Goal: Task Accomplishment & Management: Manage account settings

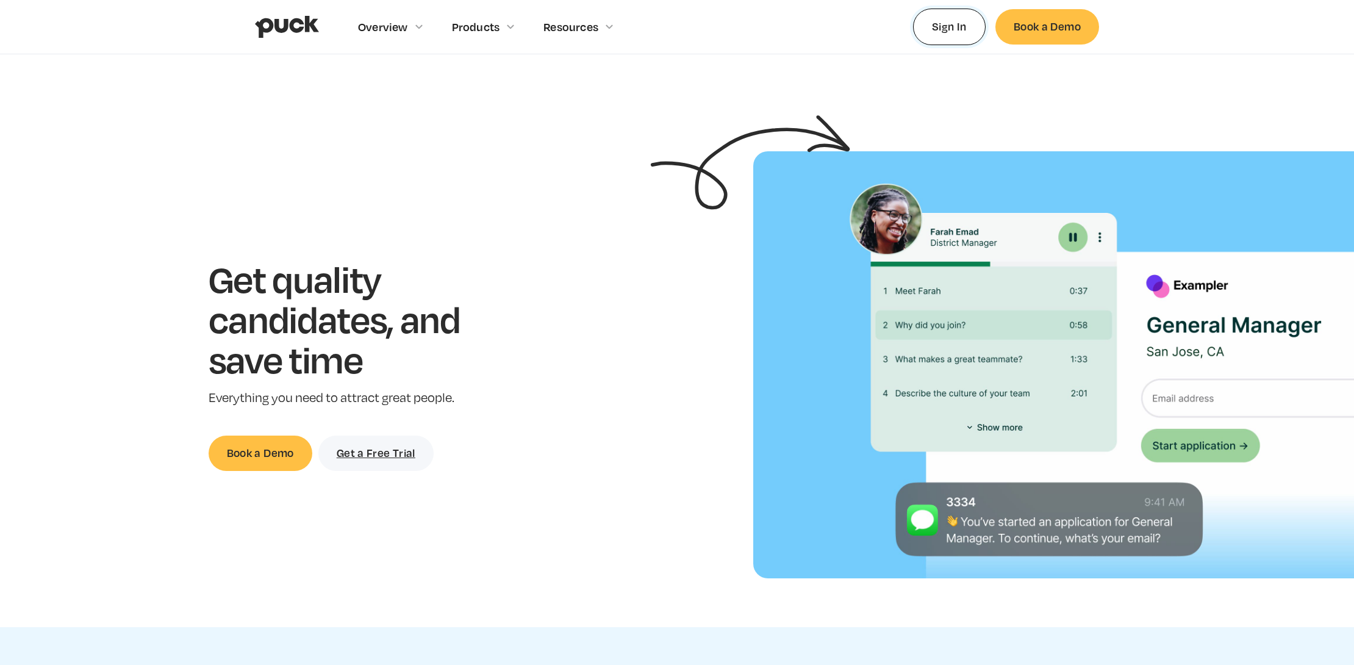
click at [961, 25] on link "Sign In" at bounding box center [949, 27] width 73 height 36
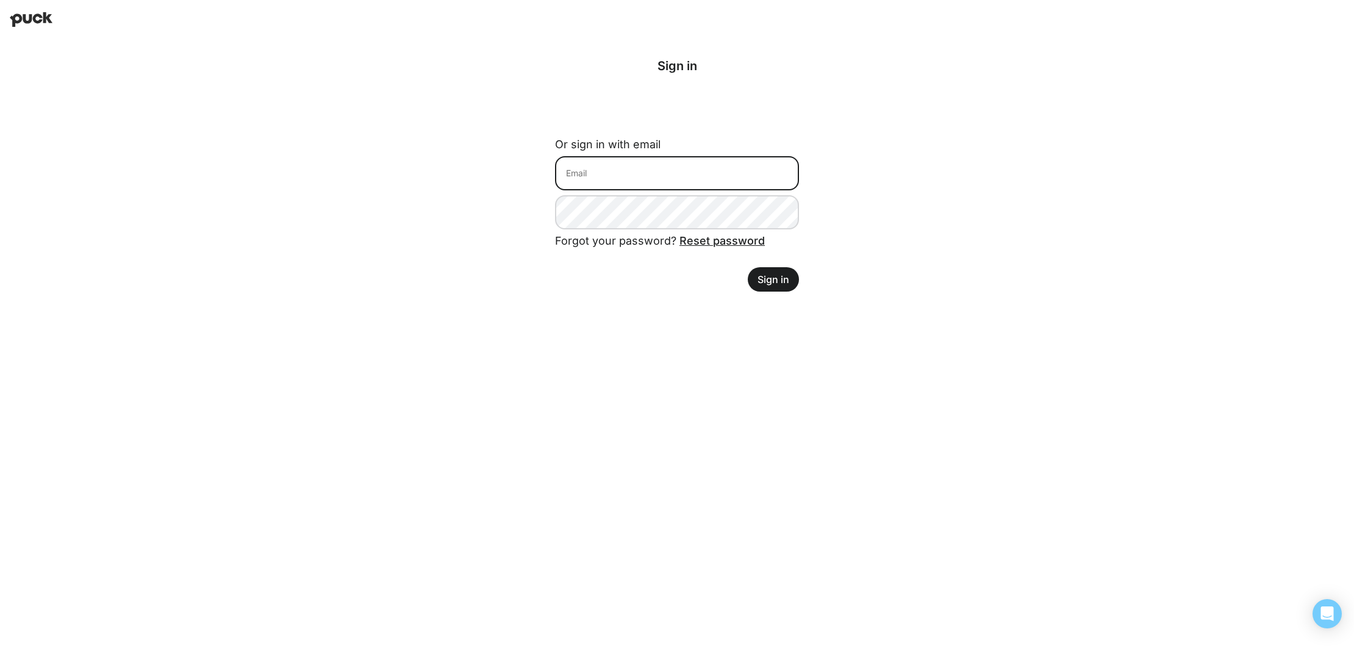
click at [662, 165] on input at bounding box center [677, 173] width 244 height 34
type input "[PERSON_NAME][EMAIL_ADDRESS][DOMAIN_NAME]"
click at [787, 284] on button "Sign in" at bounding box center [773, 279] width 51 height 24
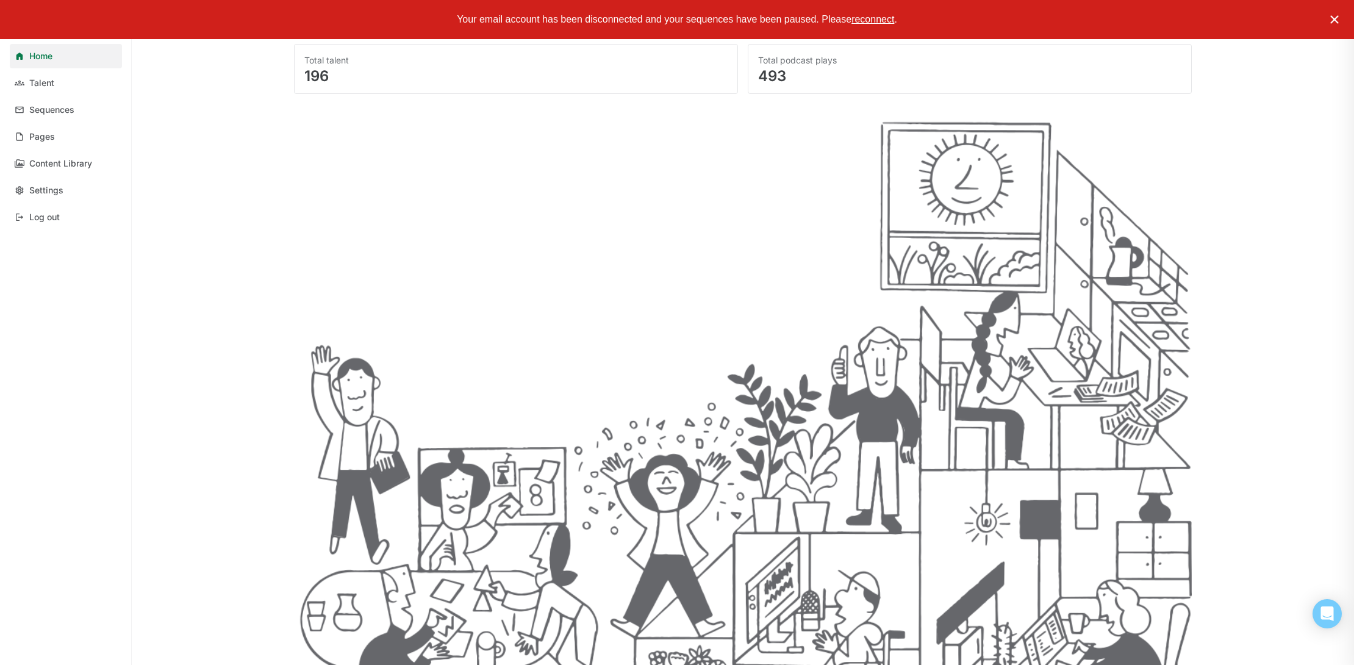
click at [1337, 21] on img at bounding box center [1334, 19] width 15 height 15
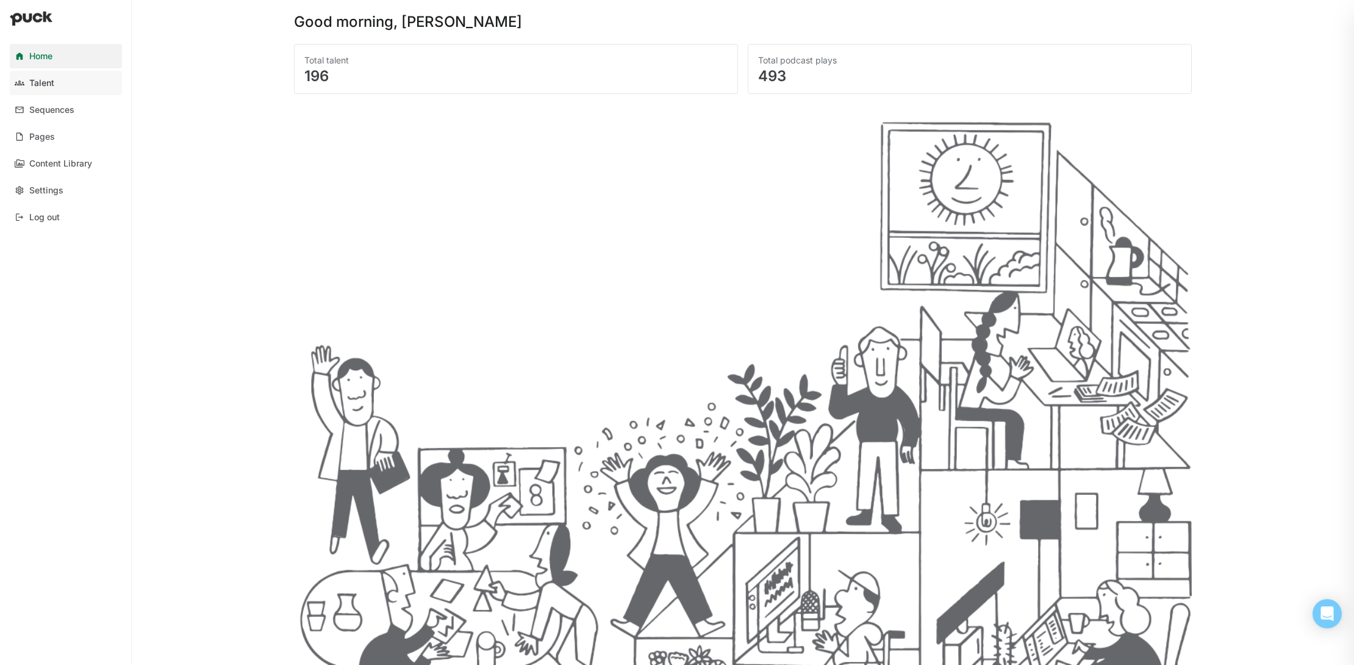
click at [43, 81] on div "Talent" at bounding box center [41, 83] width 25 height 10
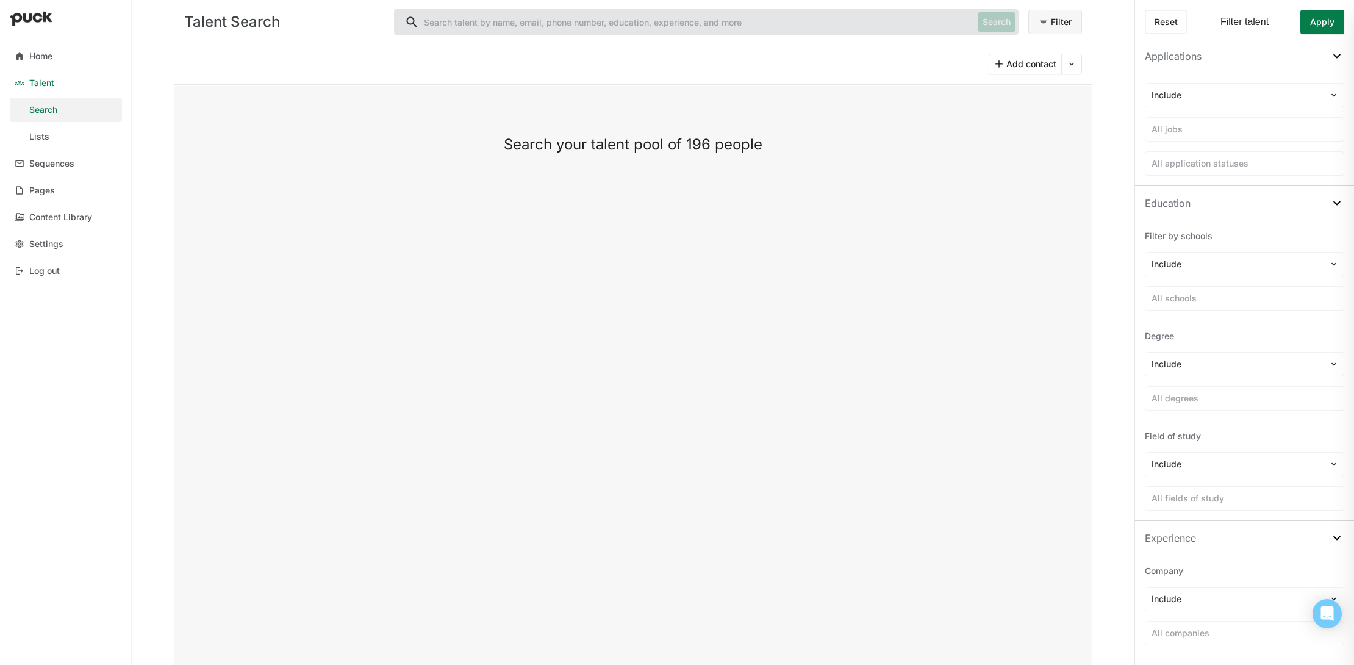
click at [1004, 63] on button "Add contact" at bounding box center [1026, 64] width 72 height 20
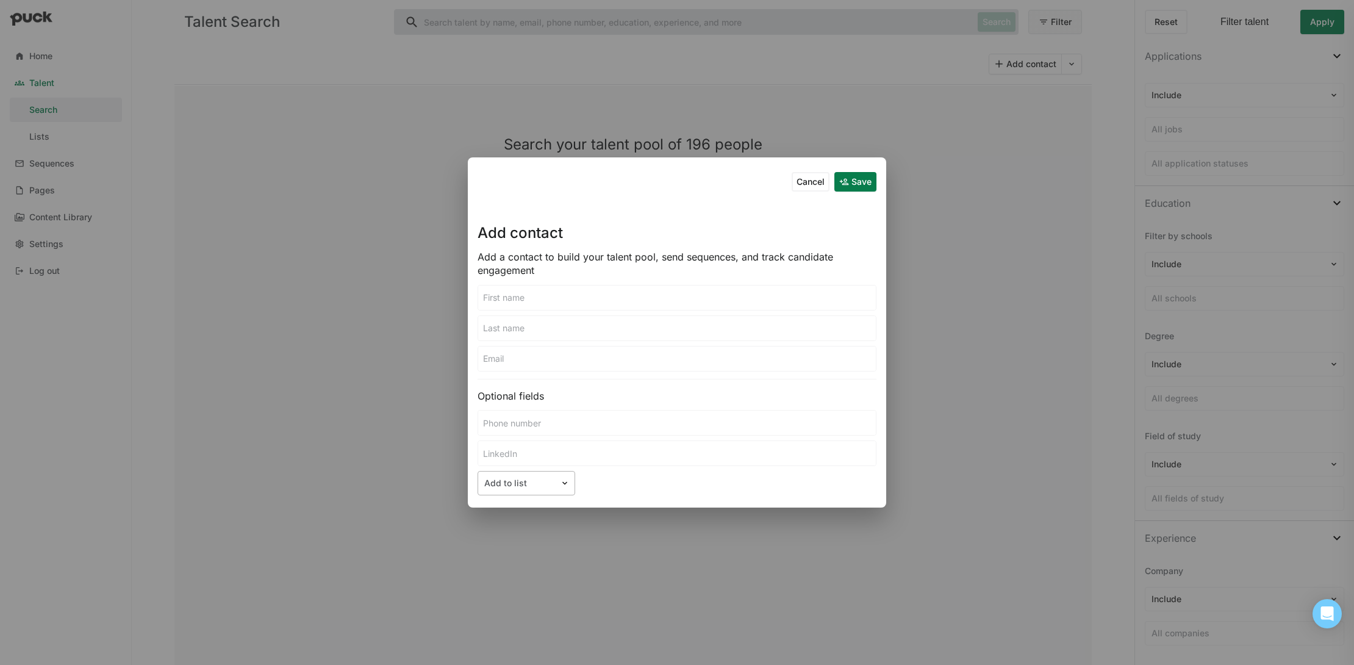
click at [555, 483] on div "Add to list" at bounding box center [519, 484] width 82 height 18
click at [801, 181] on button "Cancel" at bounding box center [811, 182] width 38 height 20
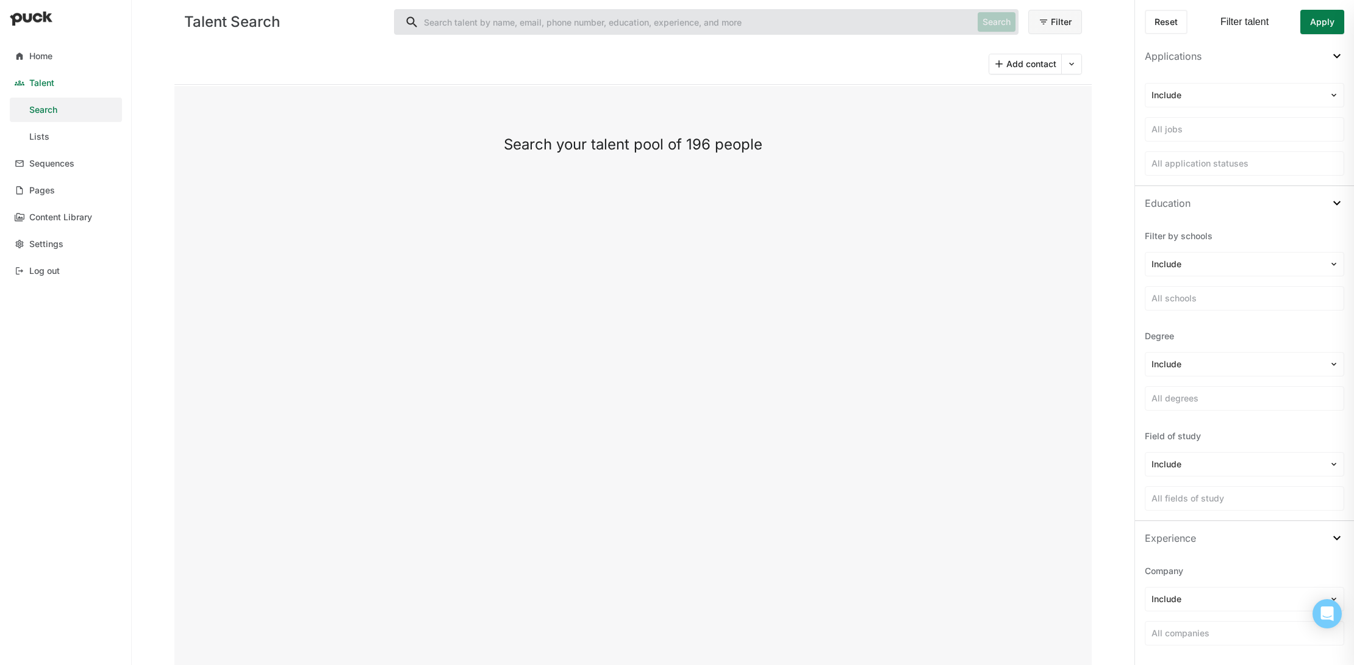
click at [1071, 66] on button at bounding box center [1072, 64] width 20 height 20
click at [1047, 99] on div "Import CSV" at bounding box center [1048, 96] width 46 height 10
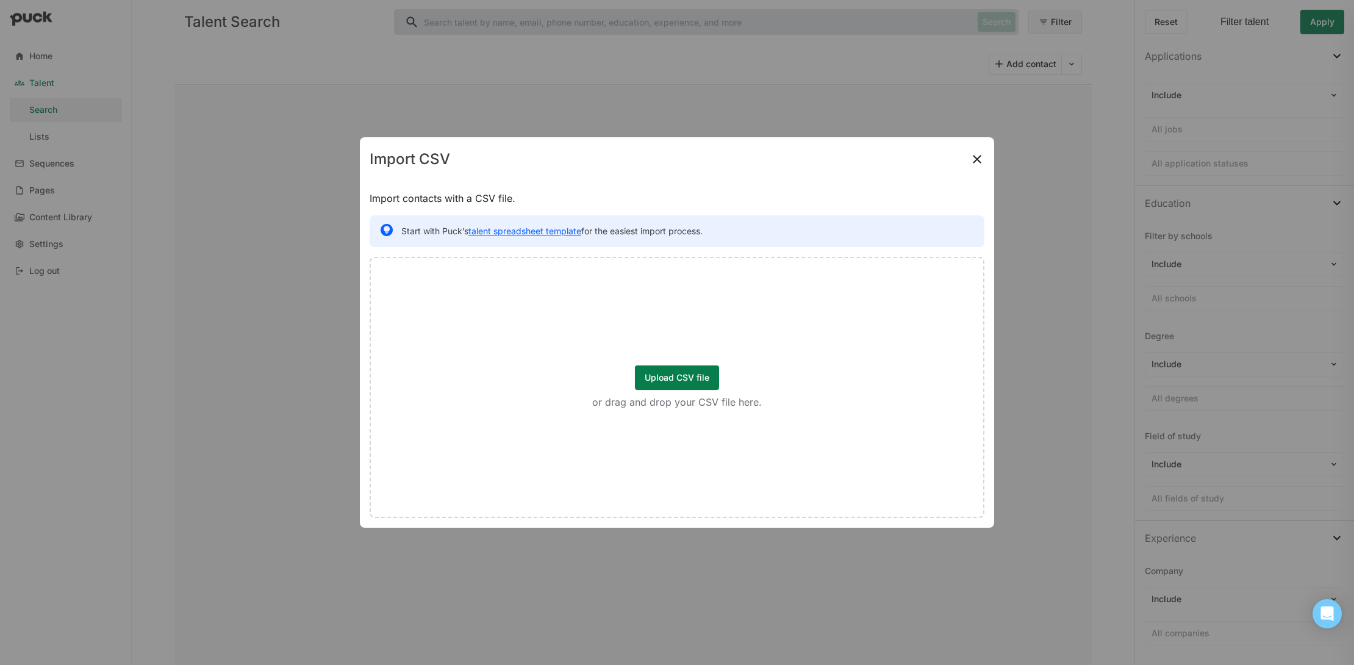
click at [561, 231] on link "talent spreadsheet template" at bounding box center [525, 231] width 113 height 10
click at [976, 159] on img at bounding box center [977, 159] width 15 height 15
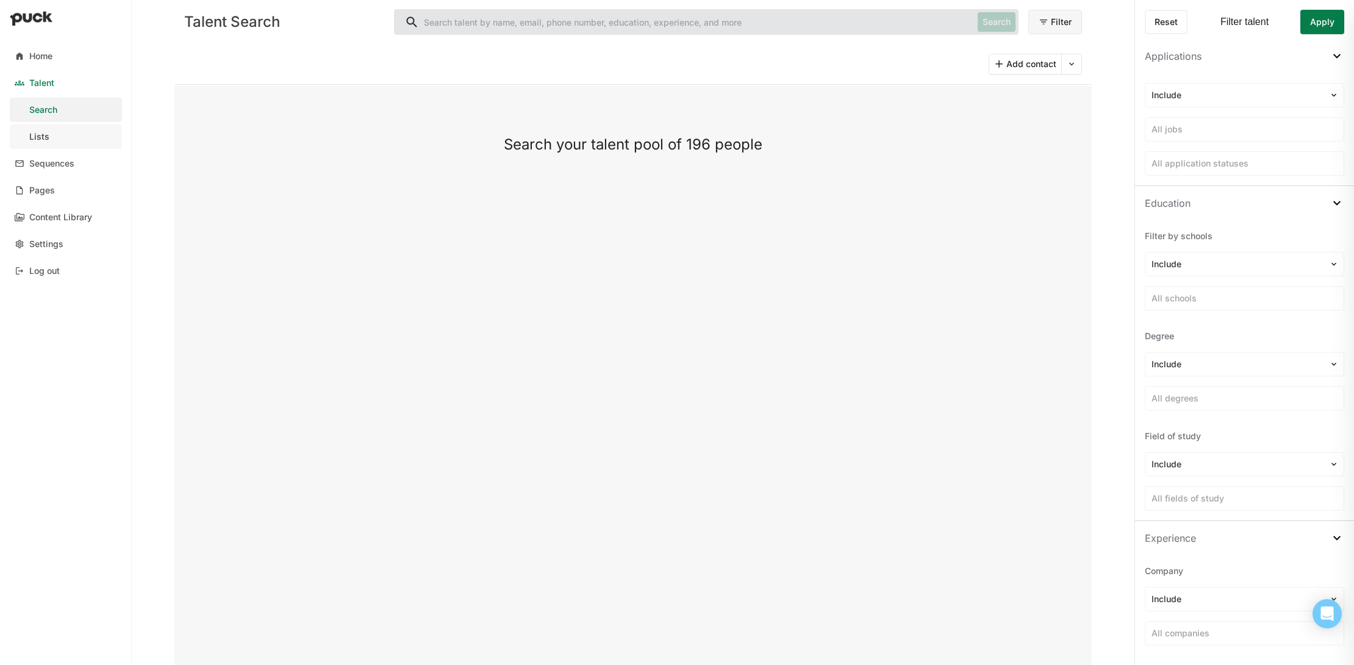
click at [52, 140] on link "Lists" at bounding box center [66, 136] width 112 height 24
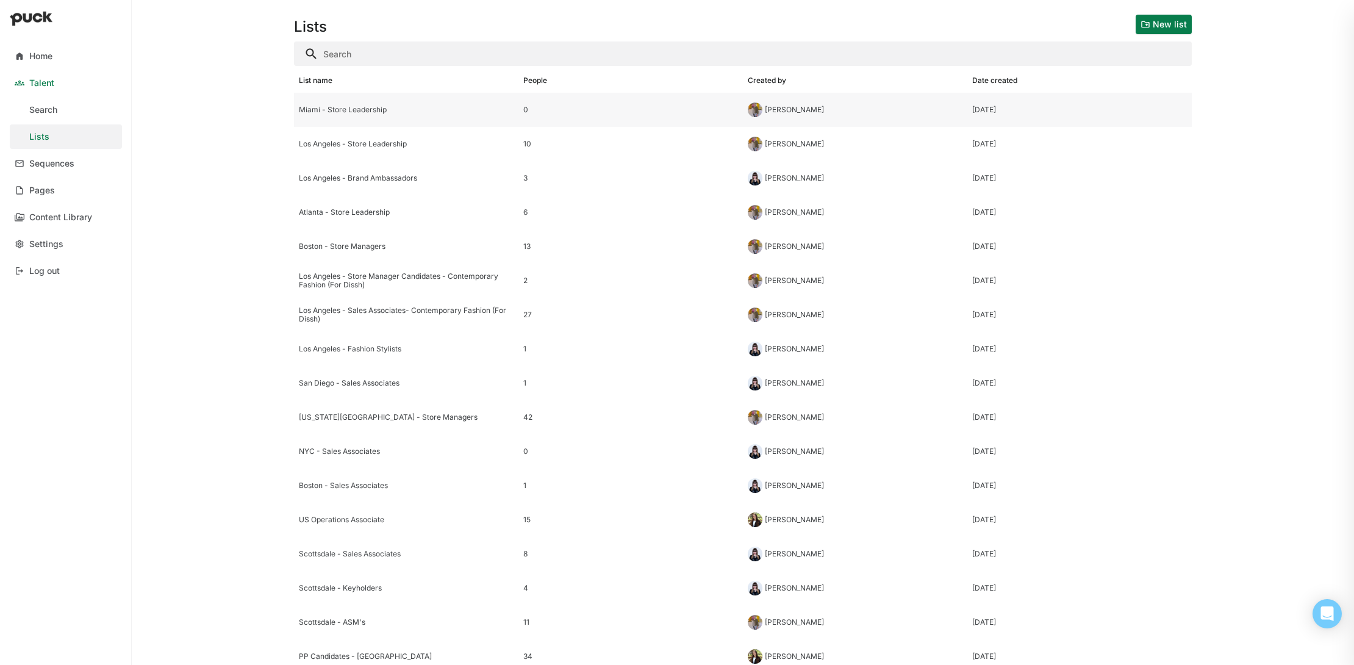
click at [395, 117] on div "Miami - Store Leadership" at bounding box center [406, 110] width 224 height 34
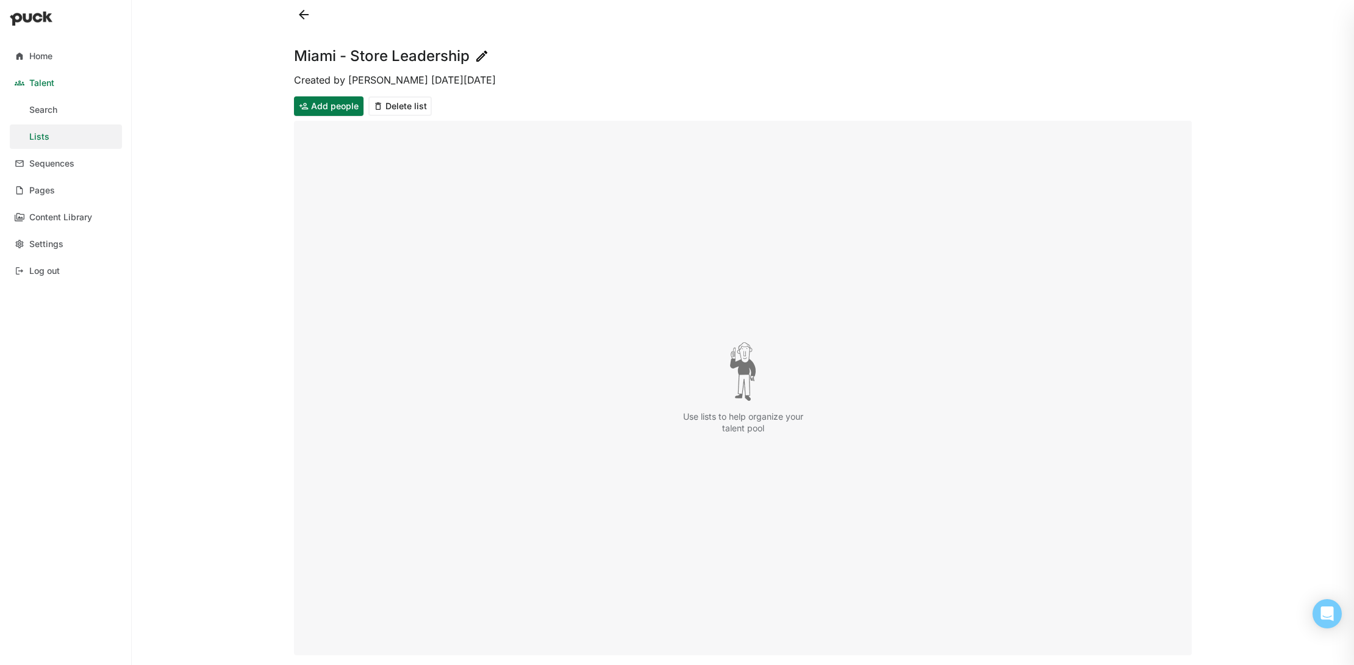
click at [303, 15] on button at bounding box center [304, 15] width 20 height 20
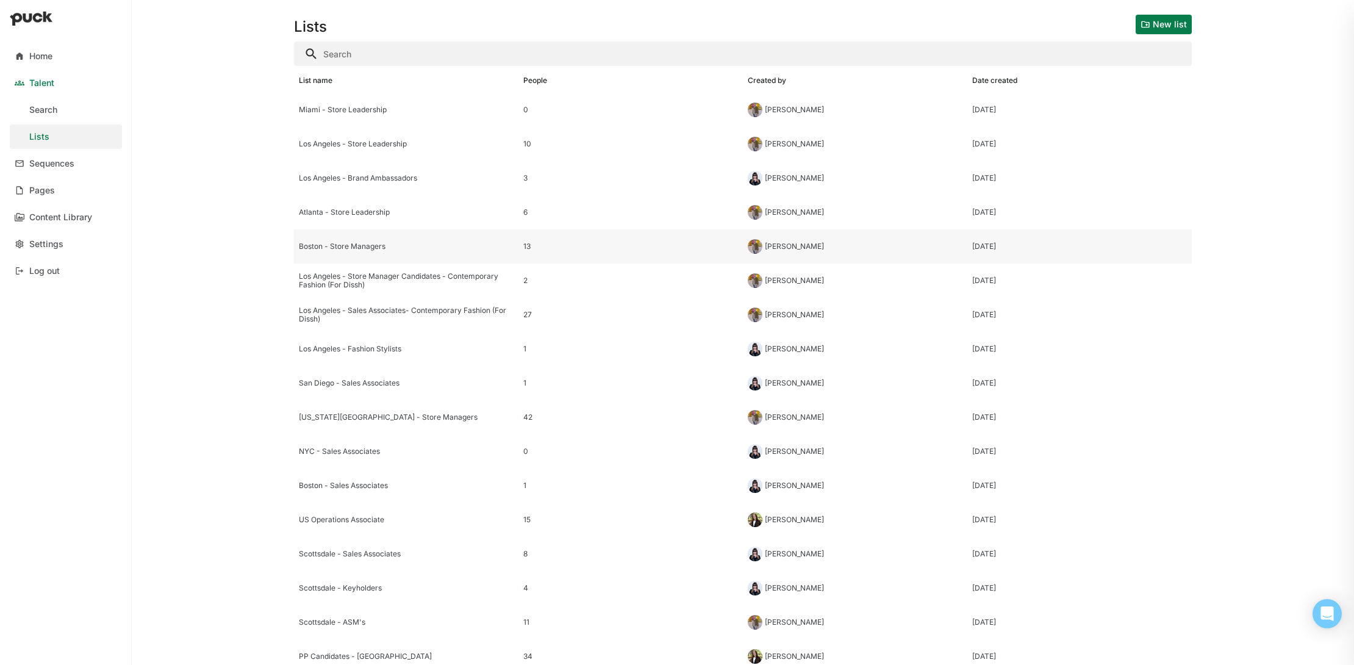
click at [384, 248] on div "Boston - Store Managers" at bounding box center [406, 246] width 215 height 9
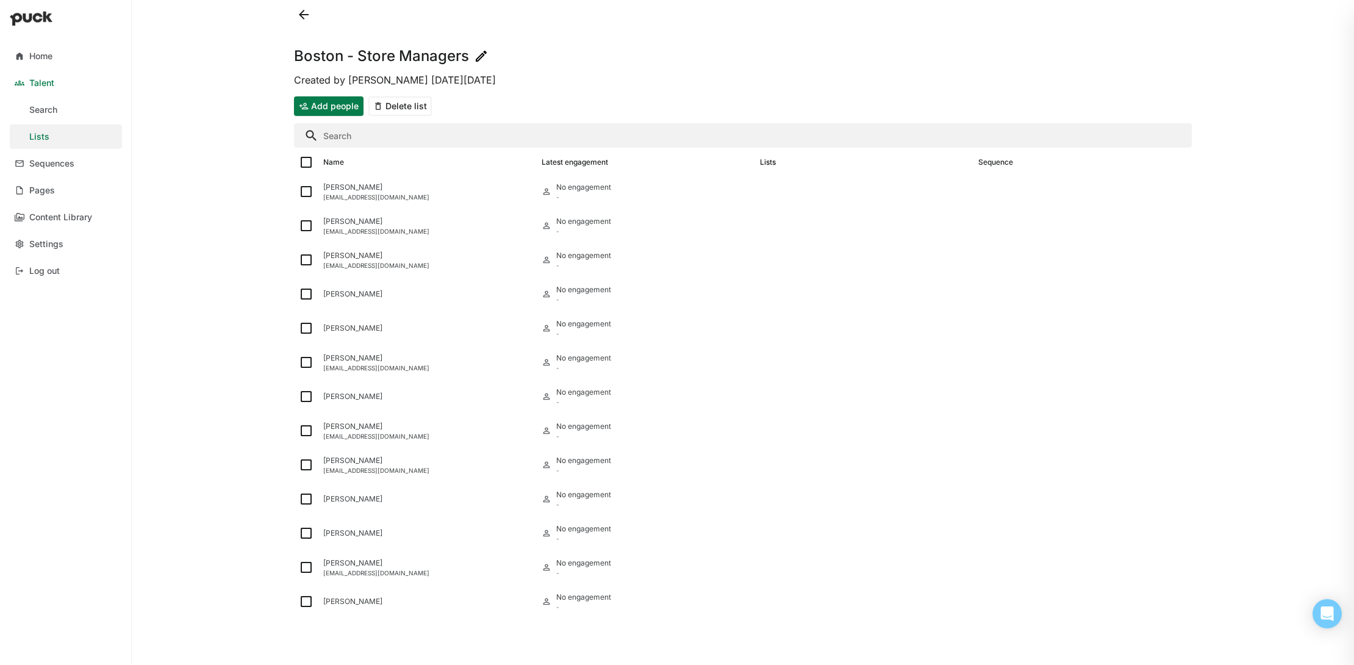
click at [304, 13] on button at bounding box center [304, 15] width 20 height 20
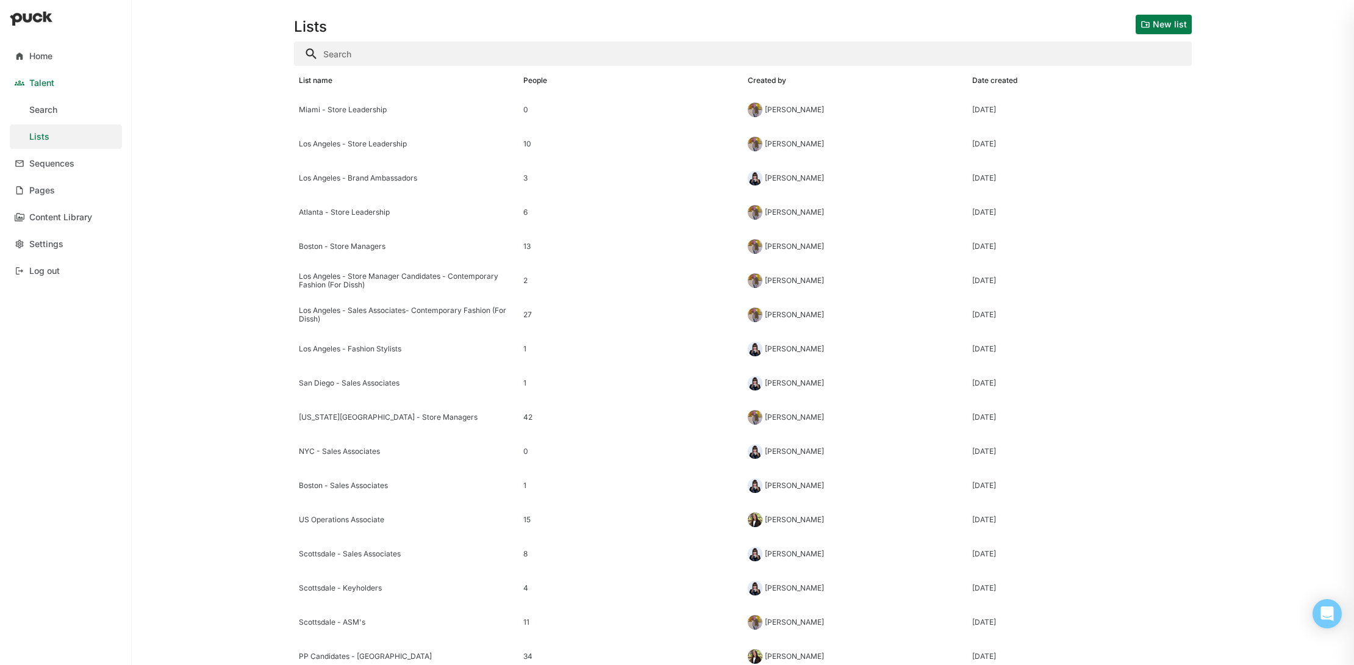
click at [1165, 25] on button "New list" at bounding box center [1164, 25] width 56 height 20
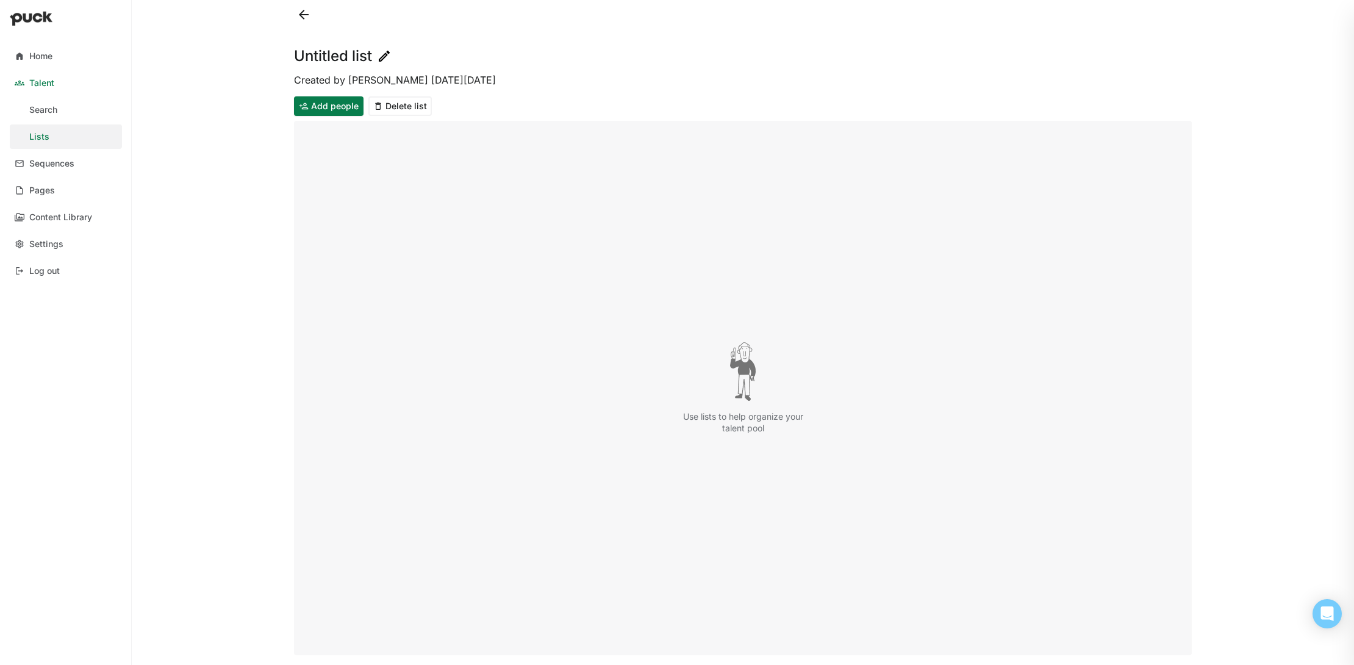
click at [357, 54] on h1 "Untitled list" at bounding box center [333, 56] width 78 height 15
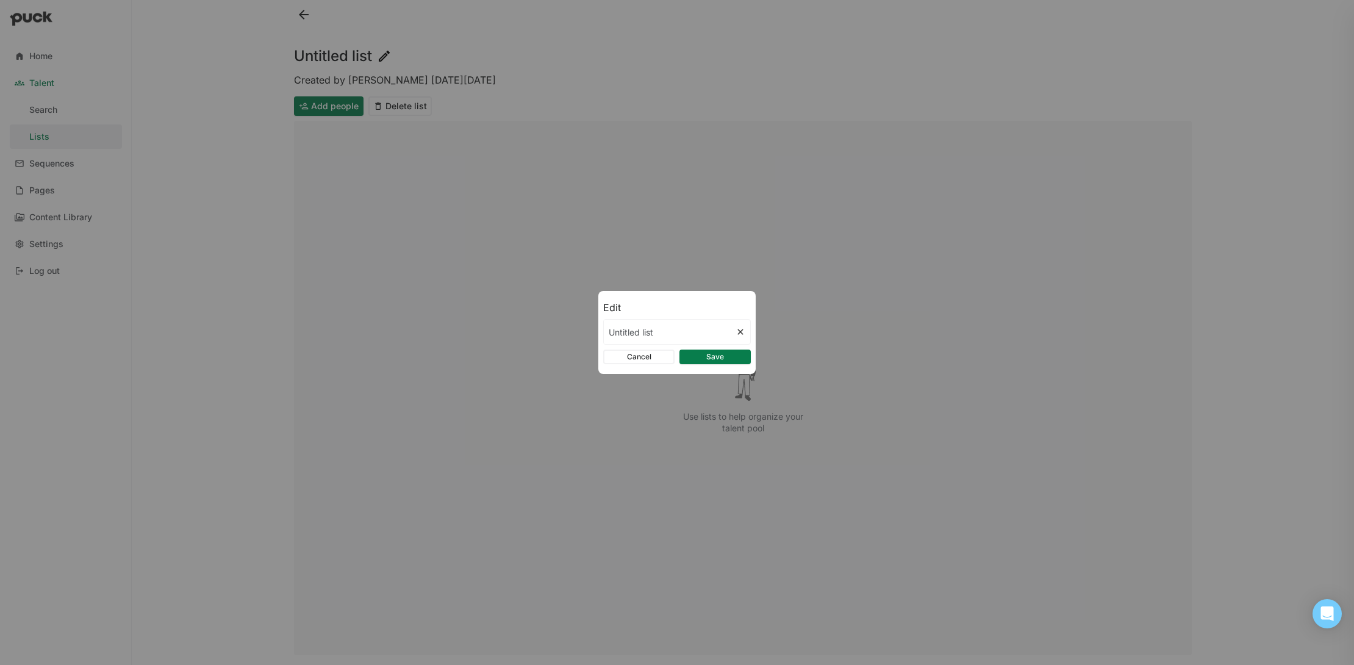
type input "S"
type input "Philadelphia - King of Prussia - Flagship SM"
click at [706, 355] on button "Save" at bounding box center [715, 357] width 71 height 15
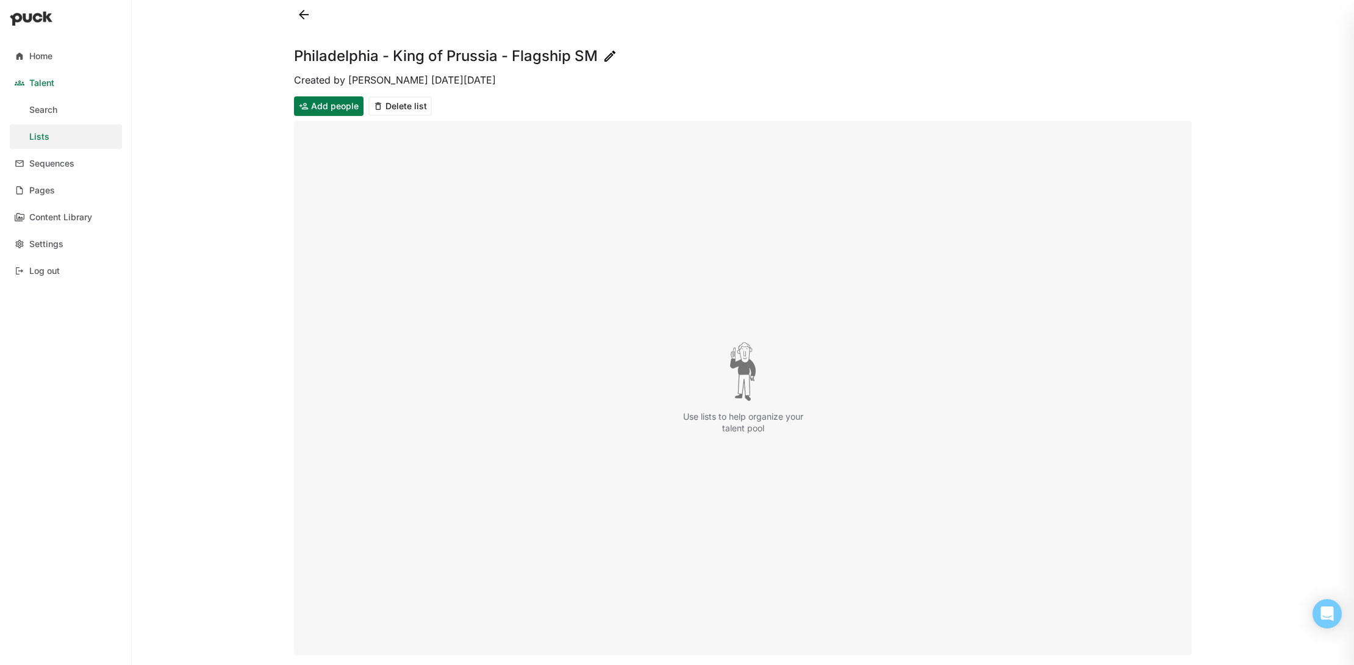
click at [306, 12] on button at bounding box center [304, 15] width 20 height 20
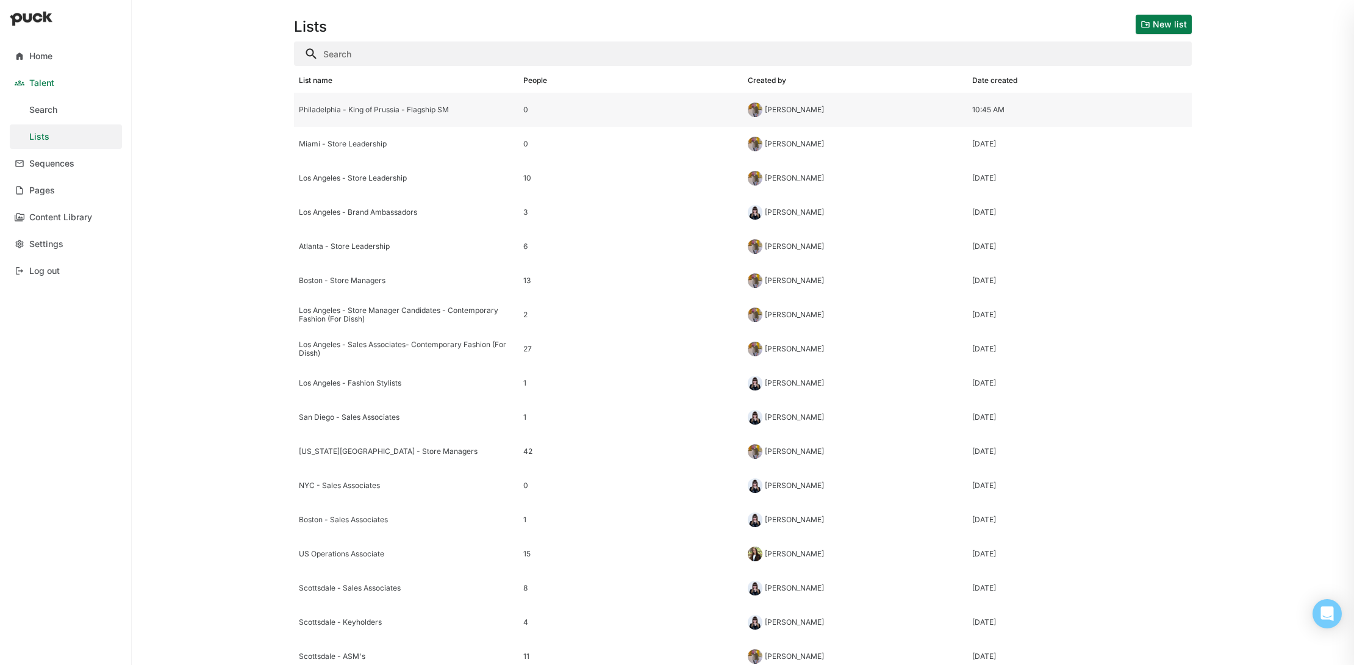
click at [424, 113] on div "Philadelphia - King of Prussia - Flagship SM" at bounding box center [406, 110] width 215 height 9
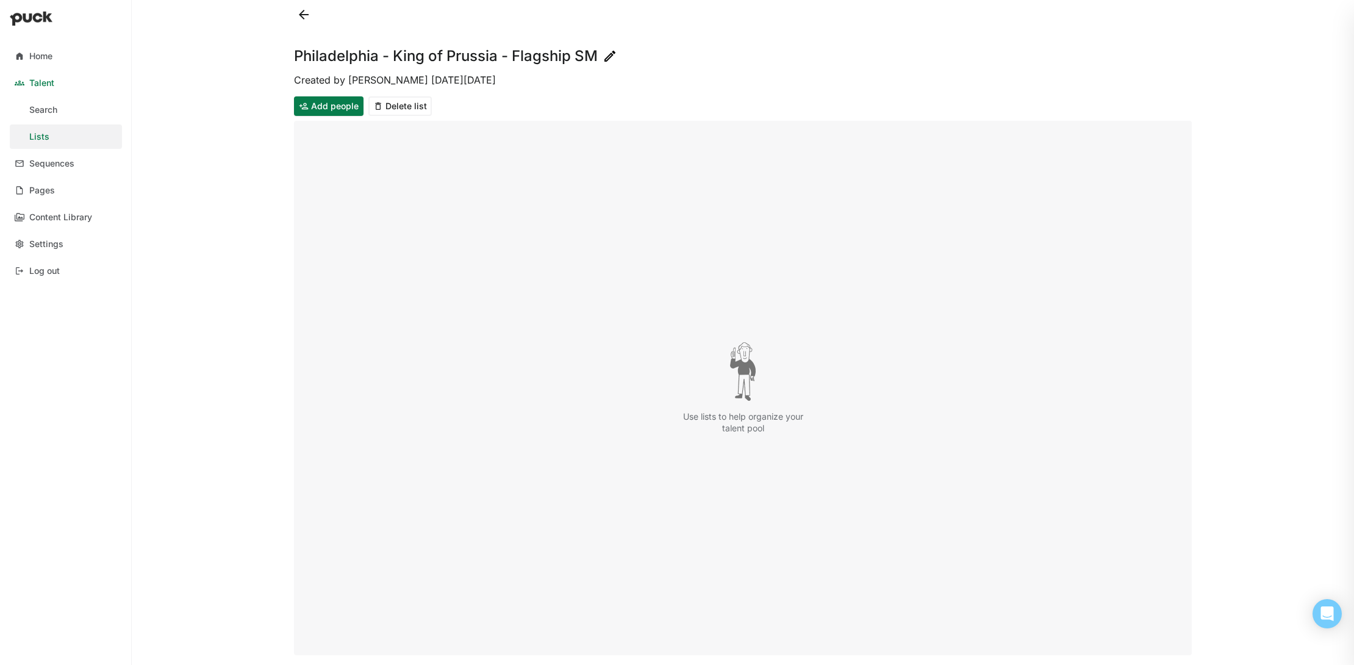
click at [314, 103] on button "Add people" at bounding box center [329, 106] width 70 height 20
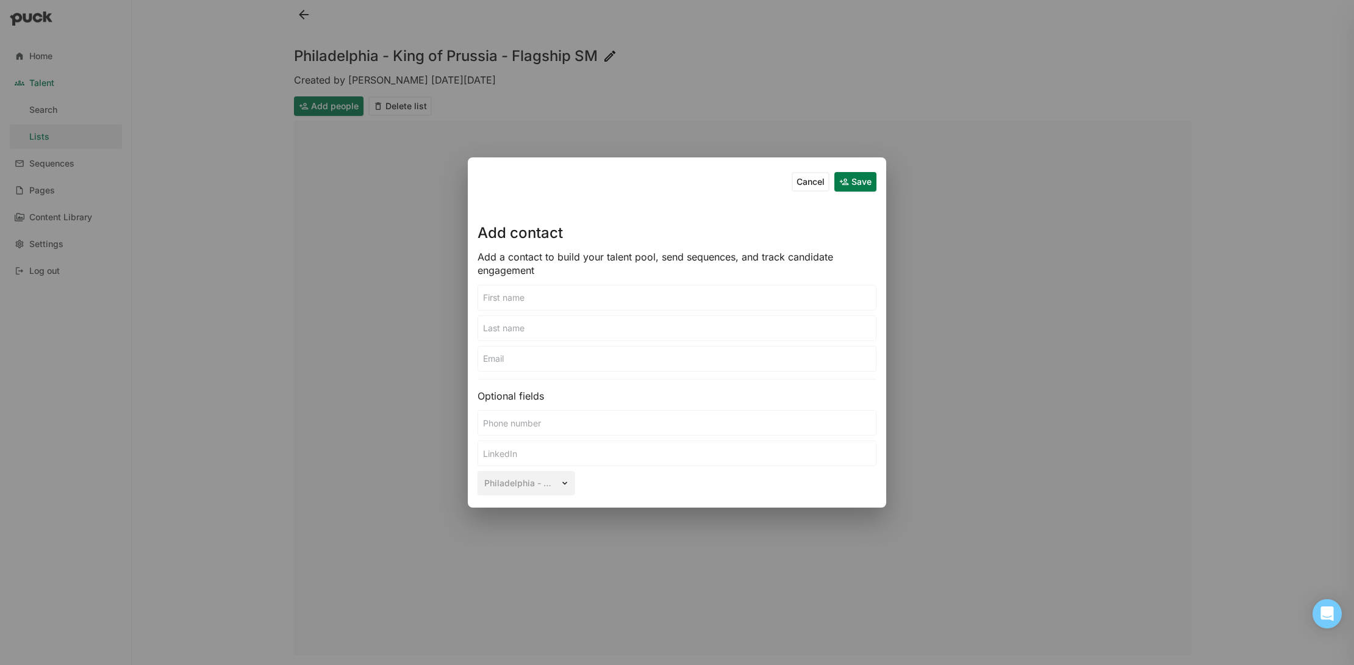
click at [619, 299] on input at bounding box center [677, 298] width 398 height 24
click at [814, 184] on button "Cancel" at bounding box center [811, 182] width 38 height 20
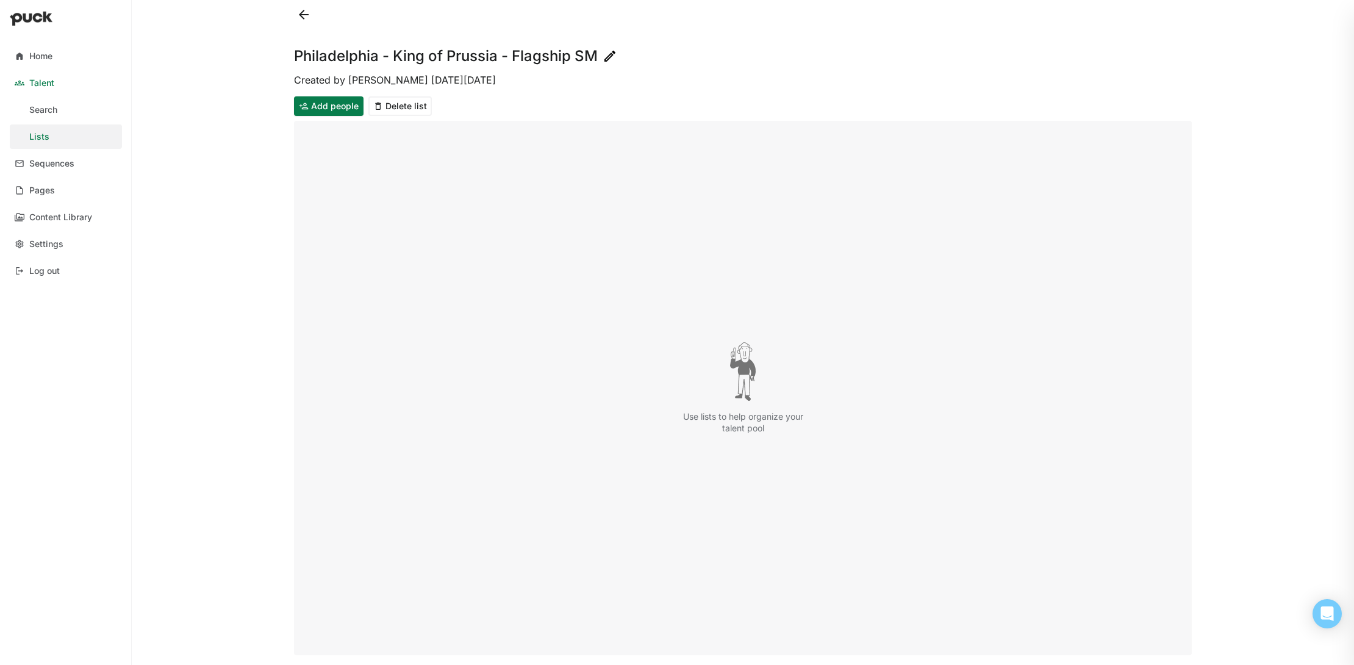
click at [327, 107] on button "Add people" at bounding box center [329, 106] width 70 height 20
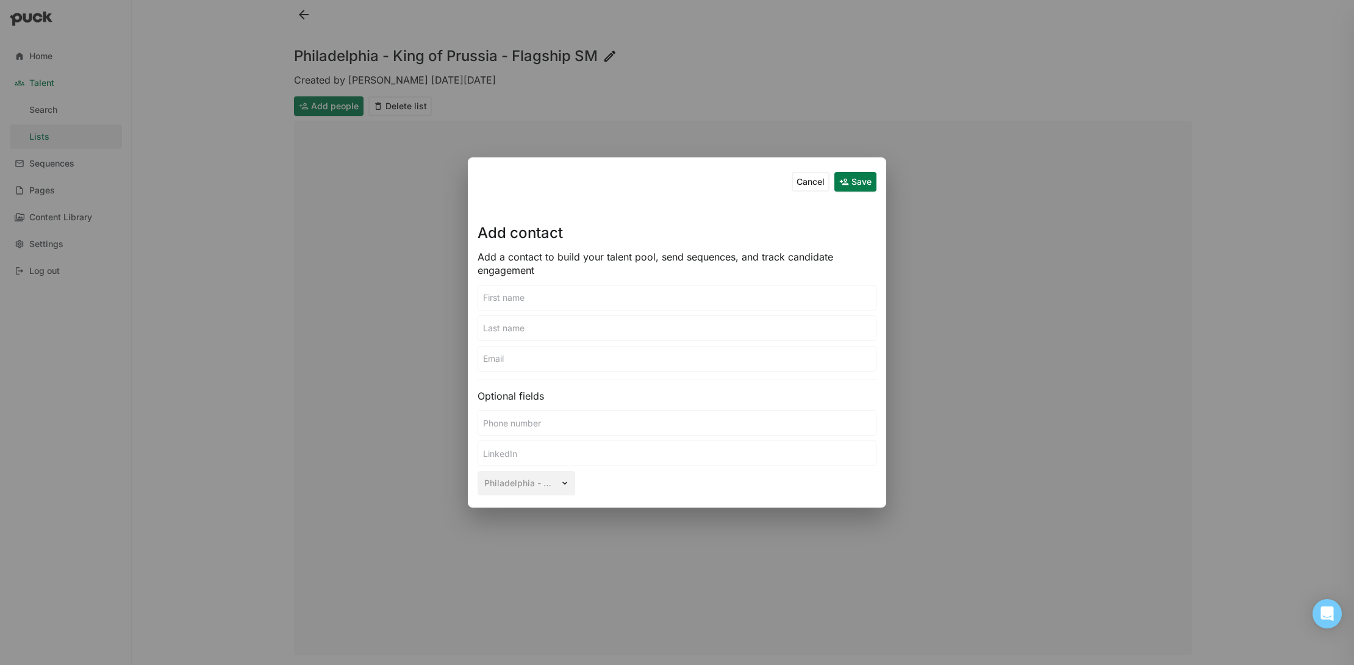
click at [618, 290] on input at bounding box center [677, 298] width 398 height 24
type input "Caitlin"
type input "[PERSON_NAME]"
click at [598, 452] on input at bounding box center [677, 453] width 398 height 24
click at [636, 454] on input at bounding box center [677, 453] width 398 height 24
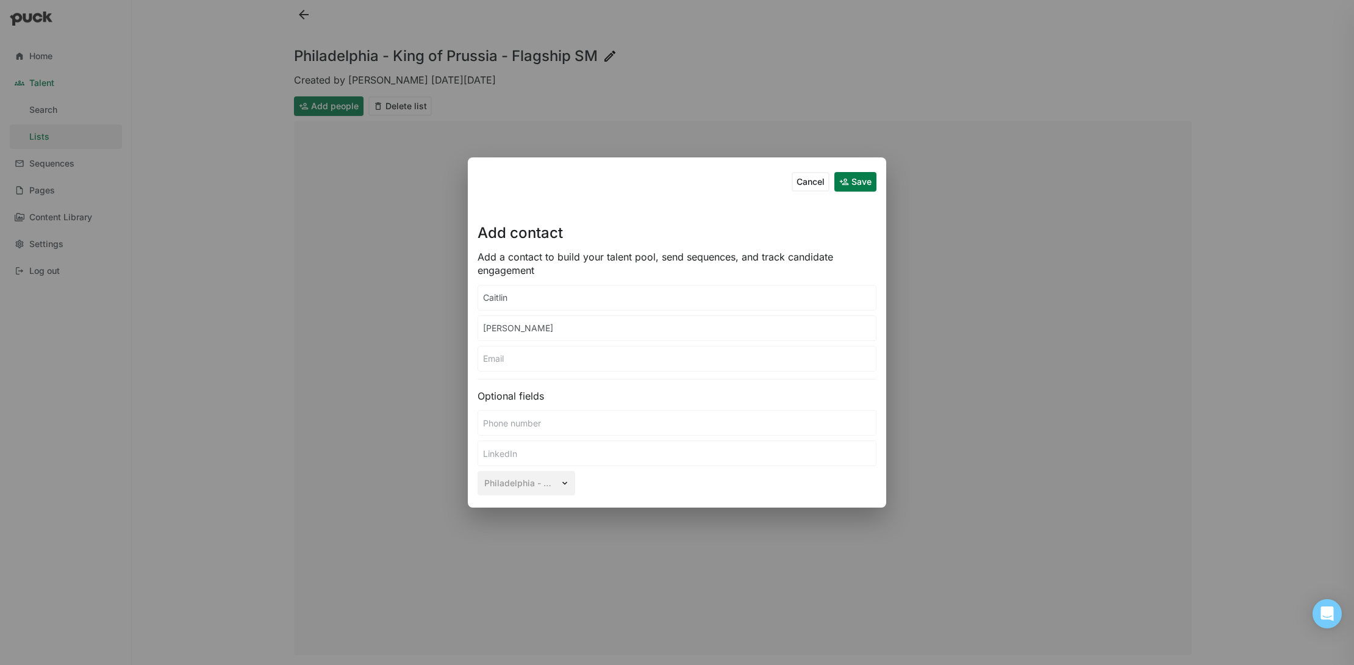
paste input "[URL][DOMAIN_NAME][PERSON_NAME]"
type input "[URL][DOMAIN_NAME][PERSON_NAME]"
click at [572, 357] on input at bounding box center [677, 359] width 398 height 24
paste input "[EMAIL_ADDRESS][DOMAIN_NAME]"
type input "[EMAIL_ADDRESS][DOMAIN_NAME]"
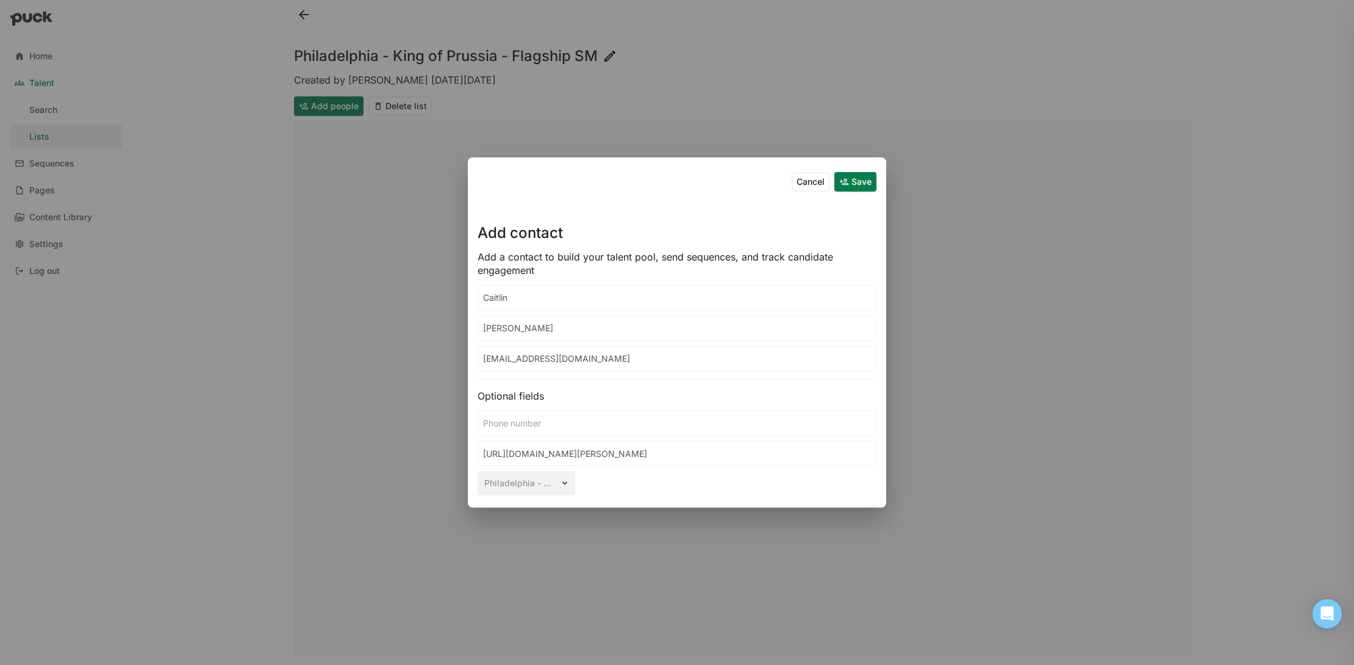
click at [854, 189] on button "Save" at bounding box center [856, 182] width 42 height 20
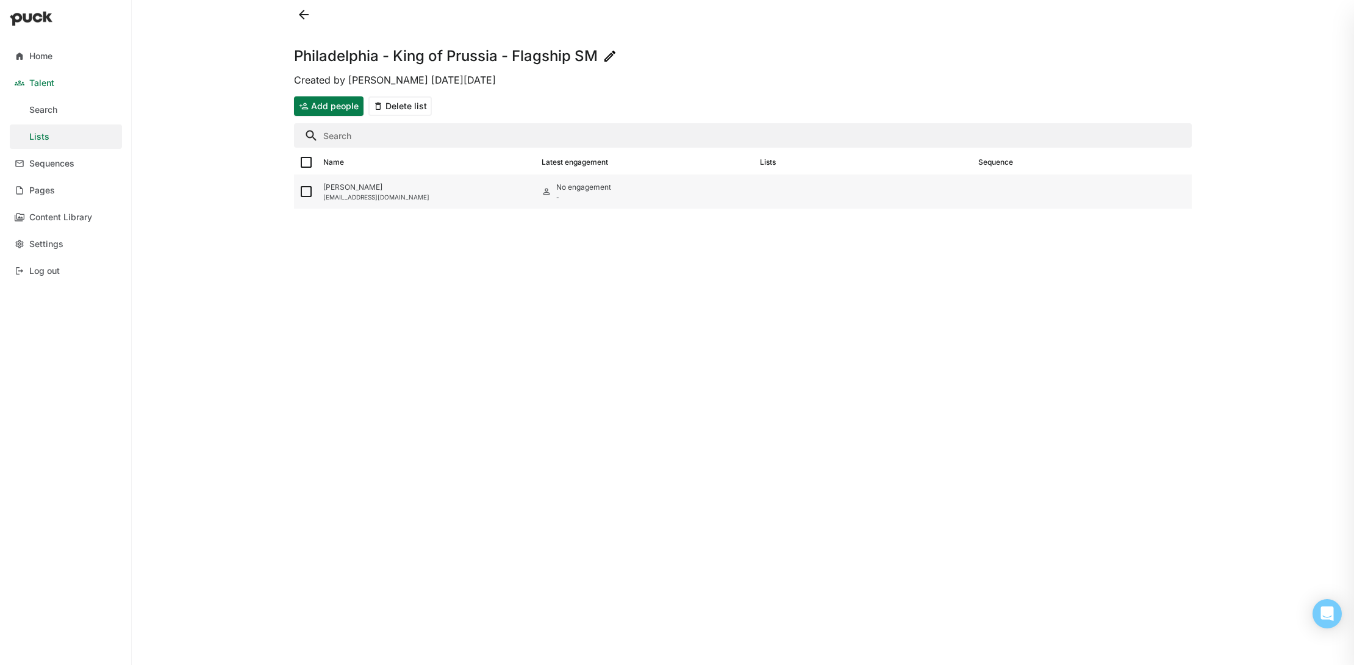
click at [400, 198] on div "[EMAIL_ADDRESS][DOMAIN_NAME]" at bounding box center [427, 196] width 209 height 7
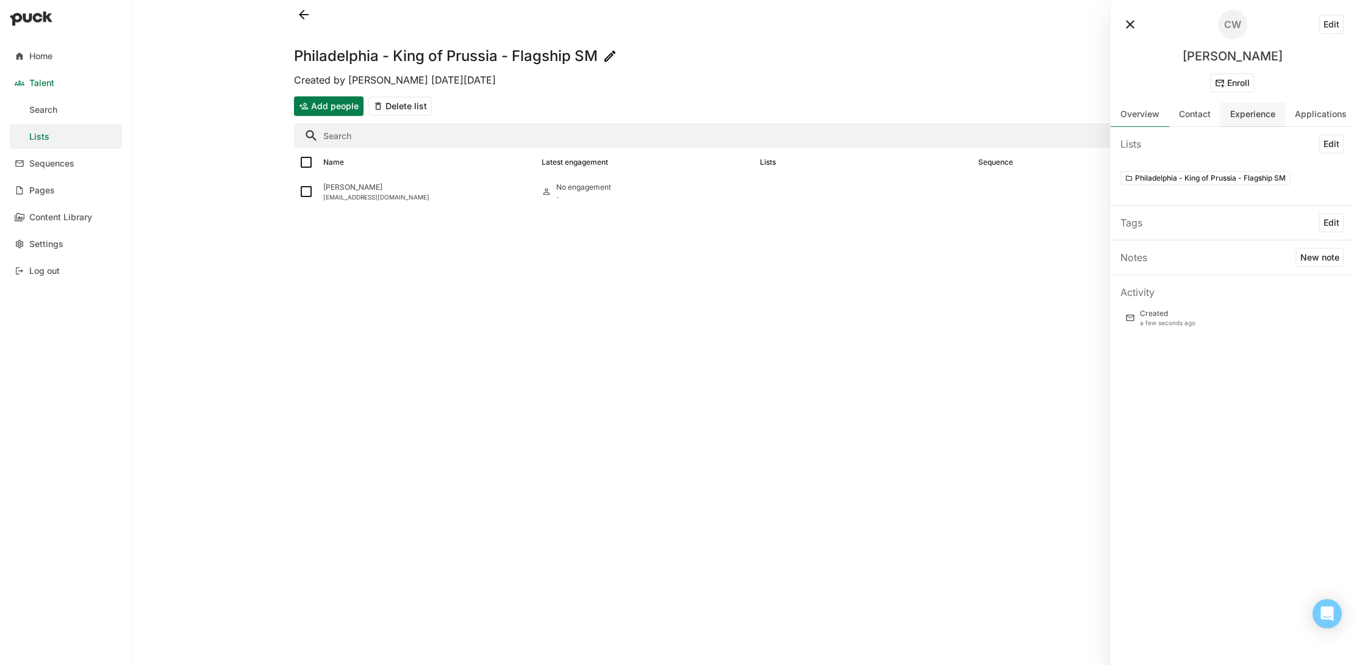
click at [1260, 115] on div "Experience" at bounding box center [1252, 114] width 45 height 10
click at [1193, 183] on div "Work Experience" at bounding box center [1233, 178] width 224 height 15
click at [1165, 177] on div "Work Experience" at bounding box center [1233, 178] width 224 height 15
click at [1139, 123] on div "Overview" at bounding box center [1140, 114] width 59 height 24
click at [1130, 23] on button at bounding box center [1131, 25] width 20 height 20
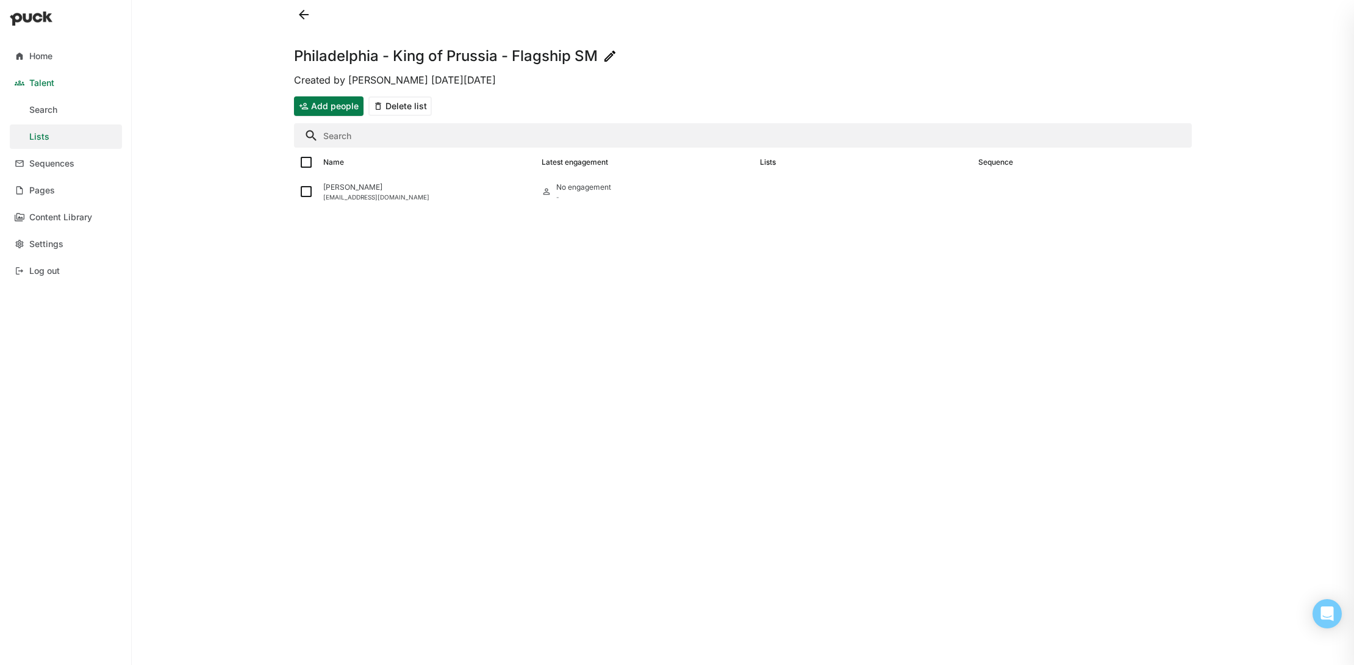
click at [311, 101] on button "Add people" at bounding box center [329, 106] width 70 height 20
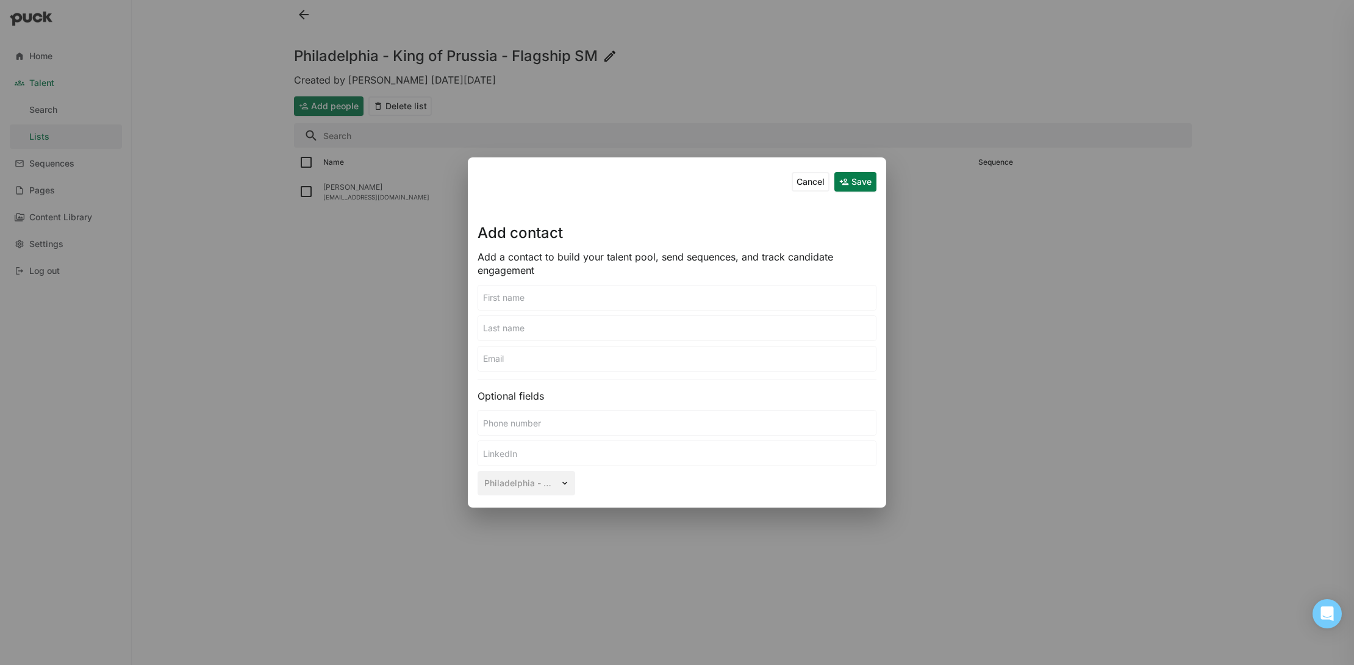
click at [589, 357] on input at bounding box center [677, 359] width 398 height 24
click at [573, 445] on input at bounding box center [677, 453] width 398 height 24
paste input "[URL][DOMAIN_NAME][PERSON_NAME]"
type input "[URL][DOMAIN_NAME][PERSON_NAME]"
click at [565, 298] on input at bounding box center [677, 298] width 398 height 24
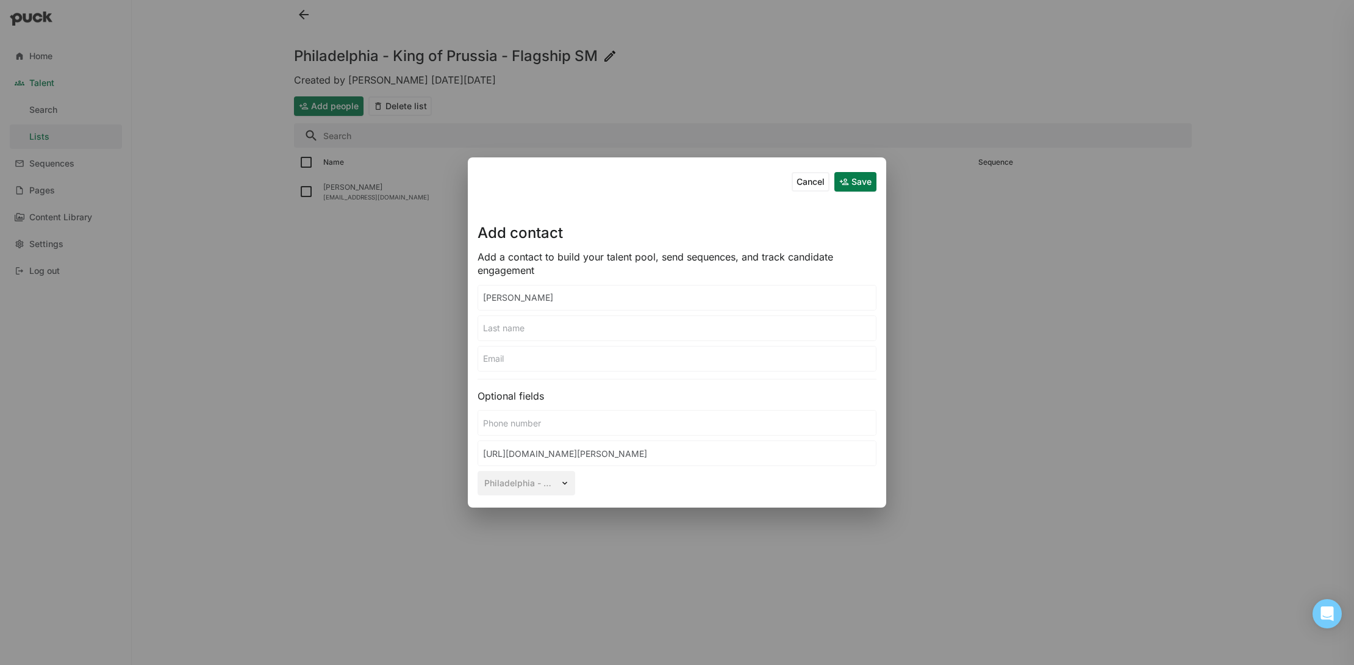
type input "[PERSON_NAME]"
click at [547, 369] on input at bounding box center [677, 359] width 398 height 24
paste input "[EMAIL_ADDRESS][DOMAIN_NAME]"
type input "[EMAIL_ADDRESS][DOMAIN_NAME]"
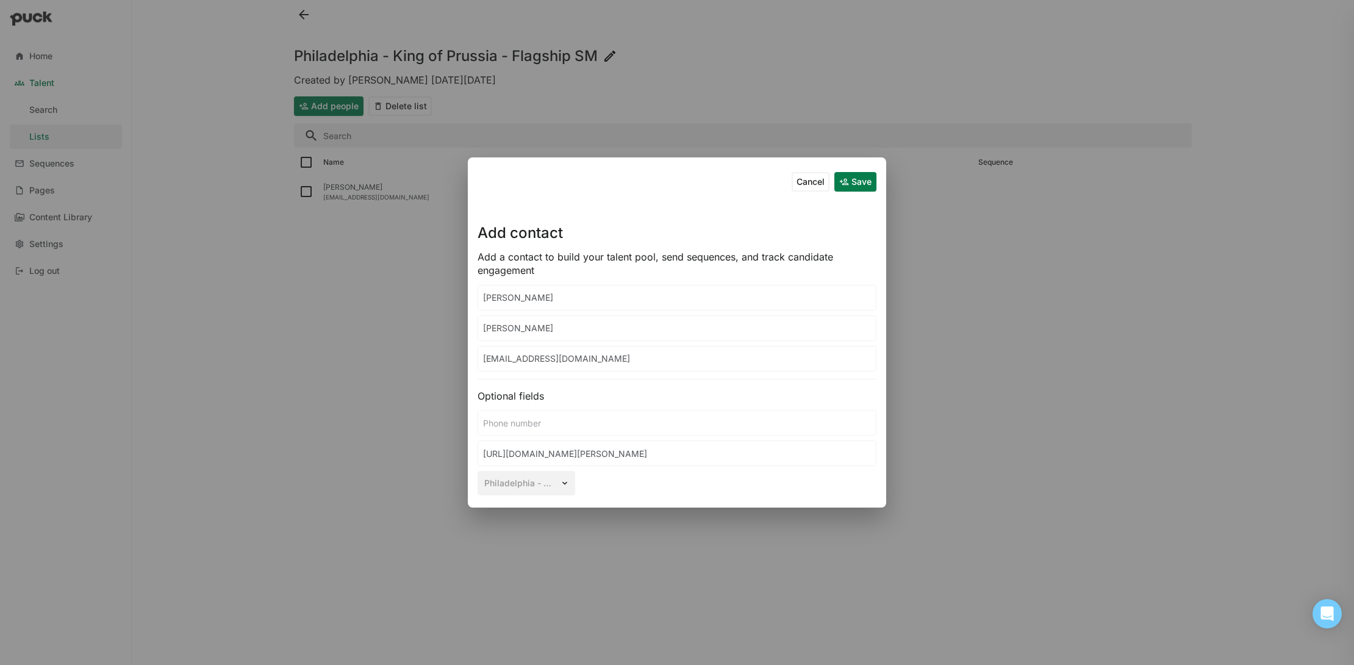
click at [859, 174] on button "Save" at bounding box center [856, 182] width 42 height 20
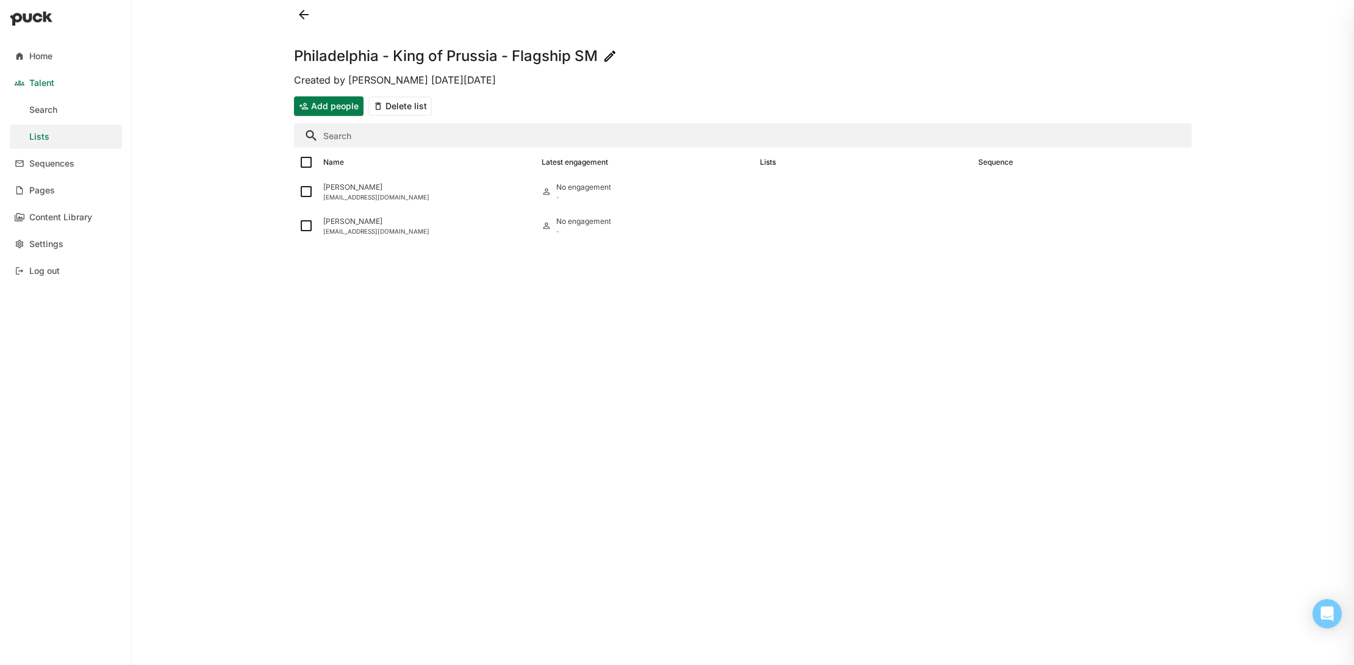
click at [326, 110] on button "Add people" at bounding box center [329, 106] width 70 height 20
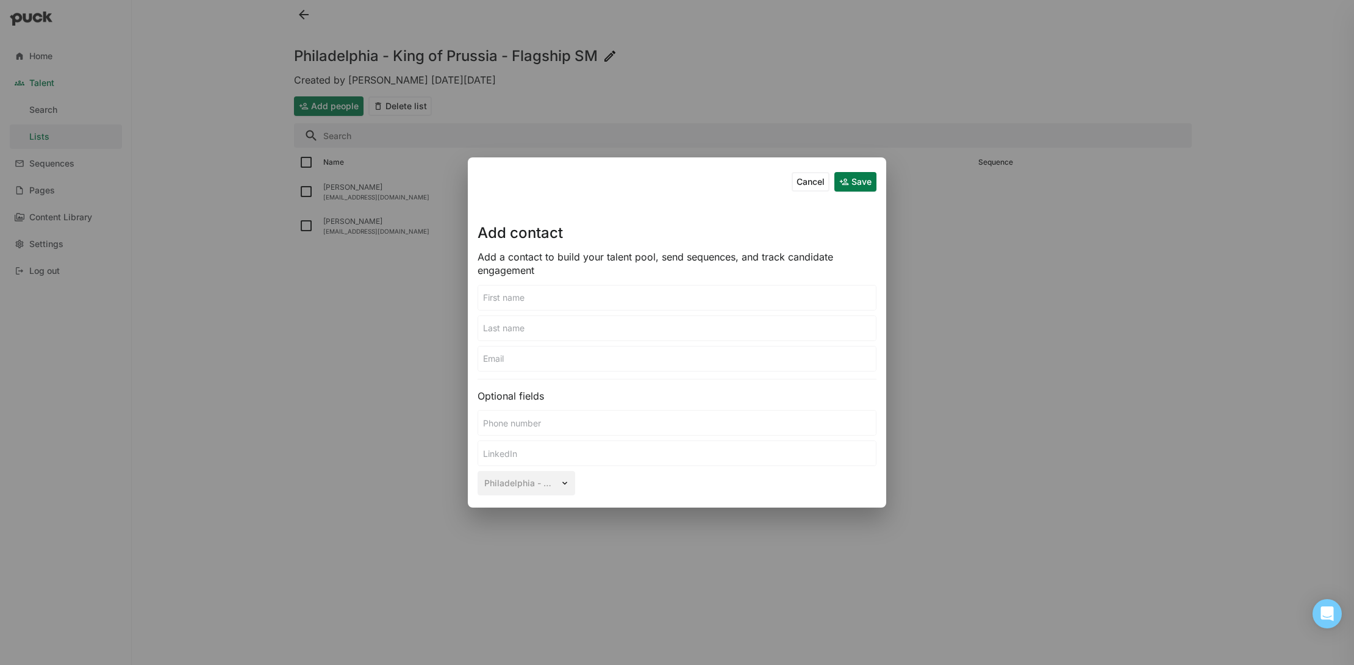
click at [578, 445] on input at bounding box center [677, 453] width 398 height 24
paste input "[URL][DOMAIN_NAME][PERSON_NAME]"
type input "[URL][DOMAIN_NAME][PERSON_NAME]"
click at [638, 294] on input at bounding box center [677, 298] width 398 height 24
type input "[PERSON_NAME]"
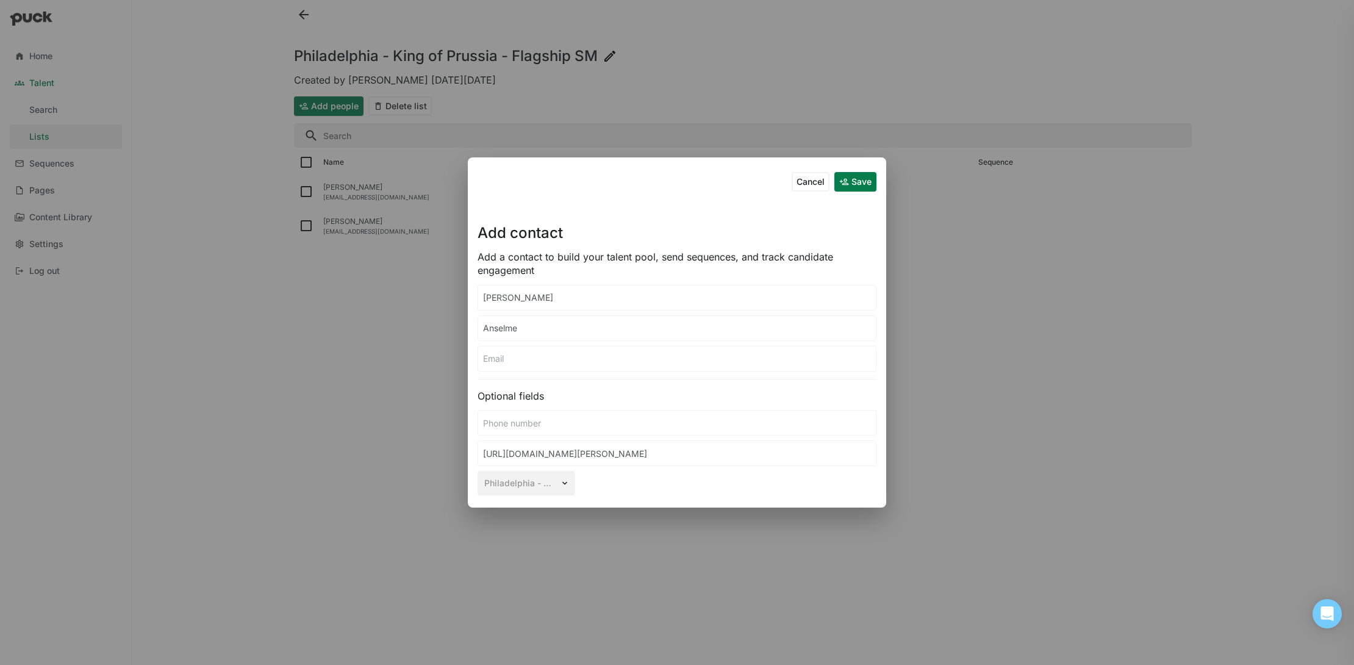
type input "Anselme"
click at [574, 362] on input at bounding box center [677, 359] width 398 height 24
click at [604, 358] on input at bounding box center [677, 359] width 398 height 24
paste input "[EMAIL_ADDRESS][DOMAIN_NAME]"
type input "[EMAIL_ADDRESS][DOMAIN_NAME]"
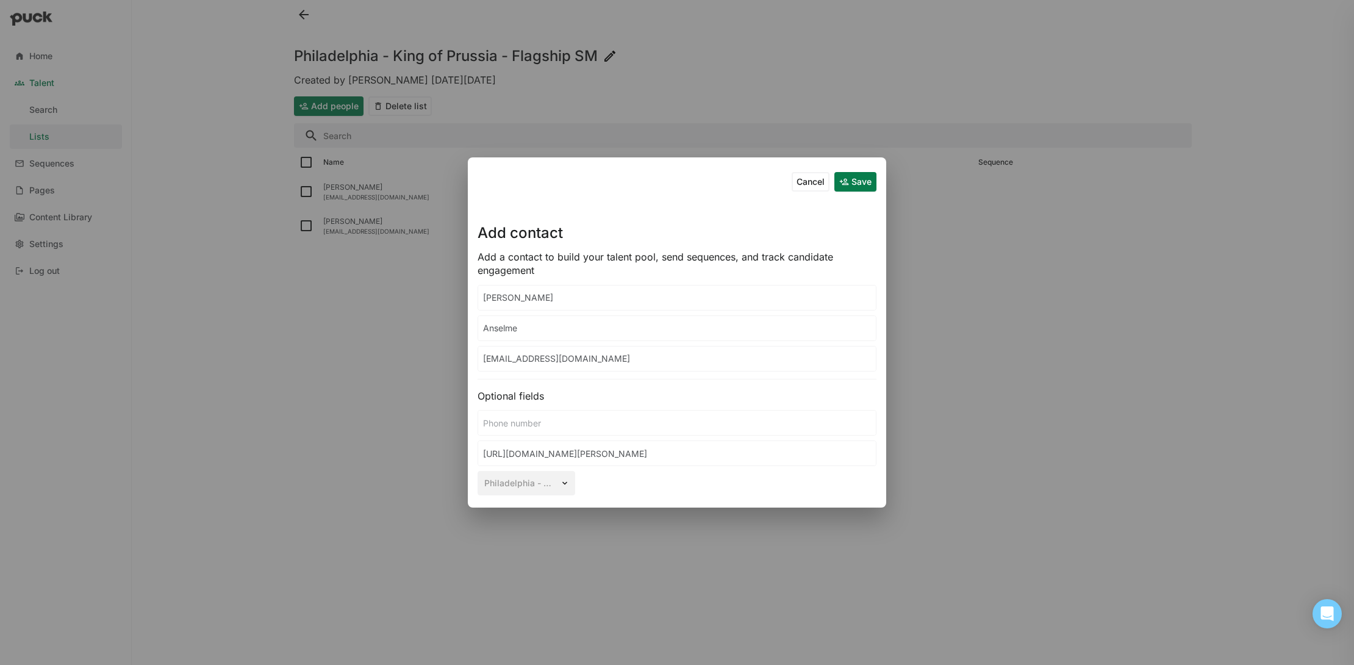
click at [857, 186] on button "Save" at bounding box center [856, 182] width 42 height 20
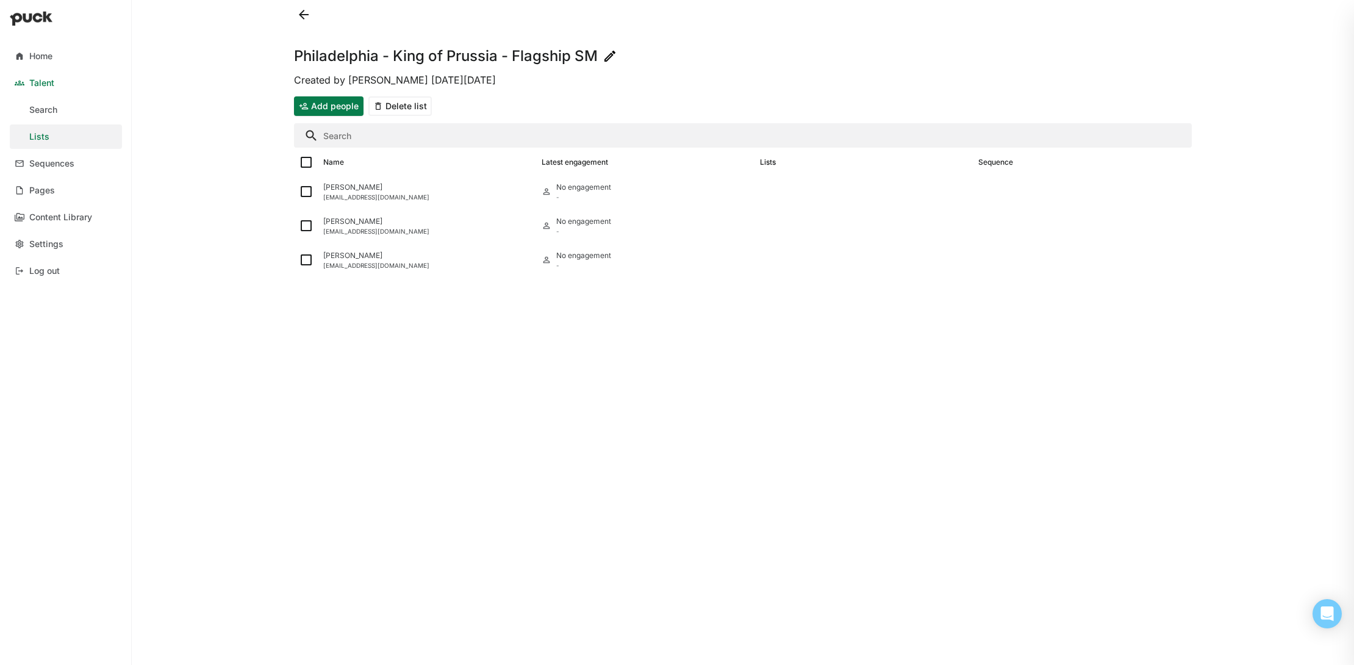
click at [347, 110] on button "Add people" at bounding box center [329, 106] width 70 height 20
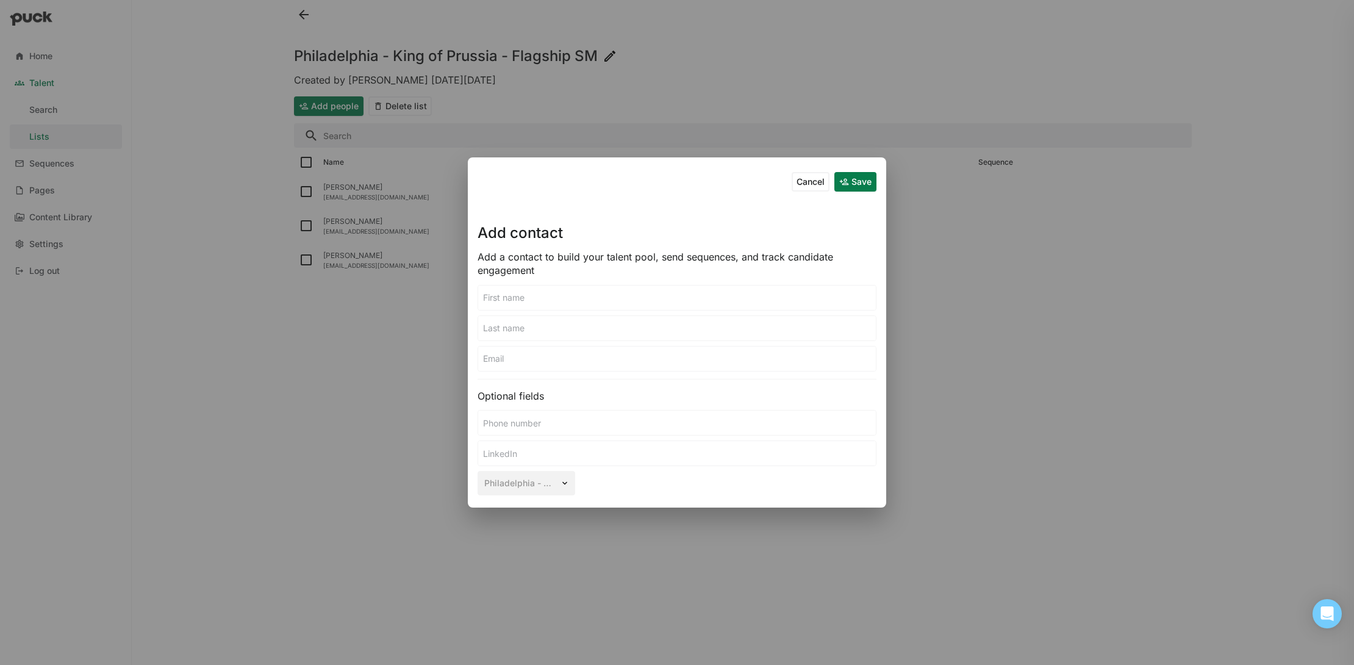
click at [592, 451] on input at bounding box center [677, 453] width 398 height 24
paste input "[URL][DOMAIN_NAME][PERSON_NAME]"
type input "[URL][DOMAIN_NAME][PERSON_NAME]"
click at [564, 296] on input at bounding box center [677, 298] width 398 height 24
type input "[PERSON_NAME]"
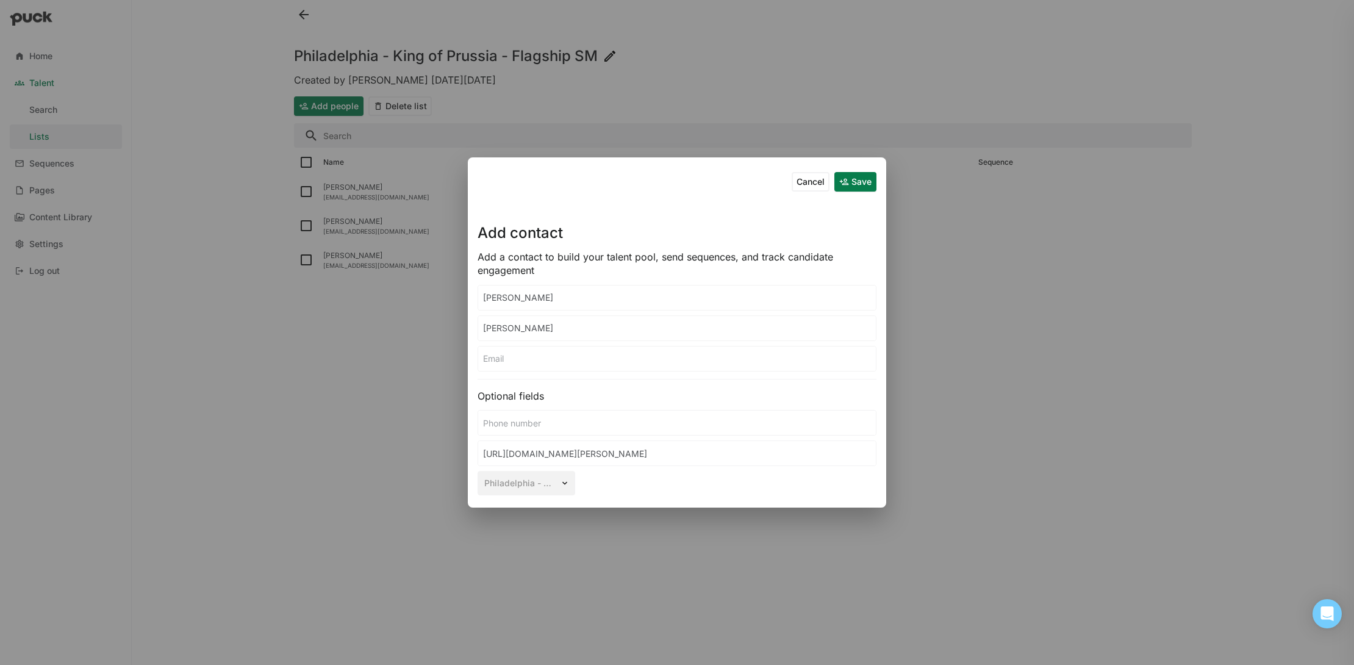
type input "[PERSON_NAME]"
click at [560, 361] on input at bounding box center [677, 359] width 398 height 24
paste input "[EMAIL_ADDRESS][DOMAIN_NAME]"
type input "[EMAIL_ADDRESS][DOMAIN_NAME]"
click at [850, 185] on button "Save" at bounding box center [856, 182] width 42 height 20
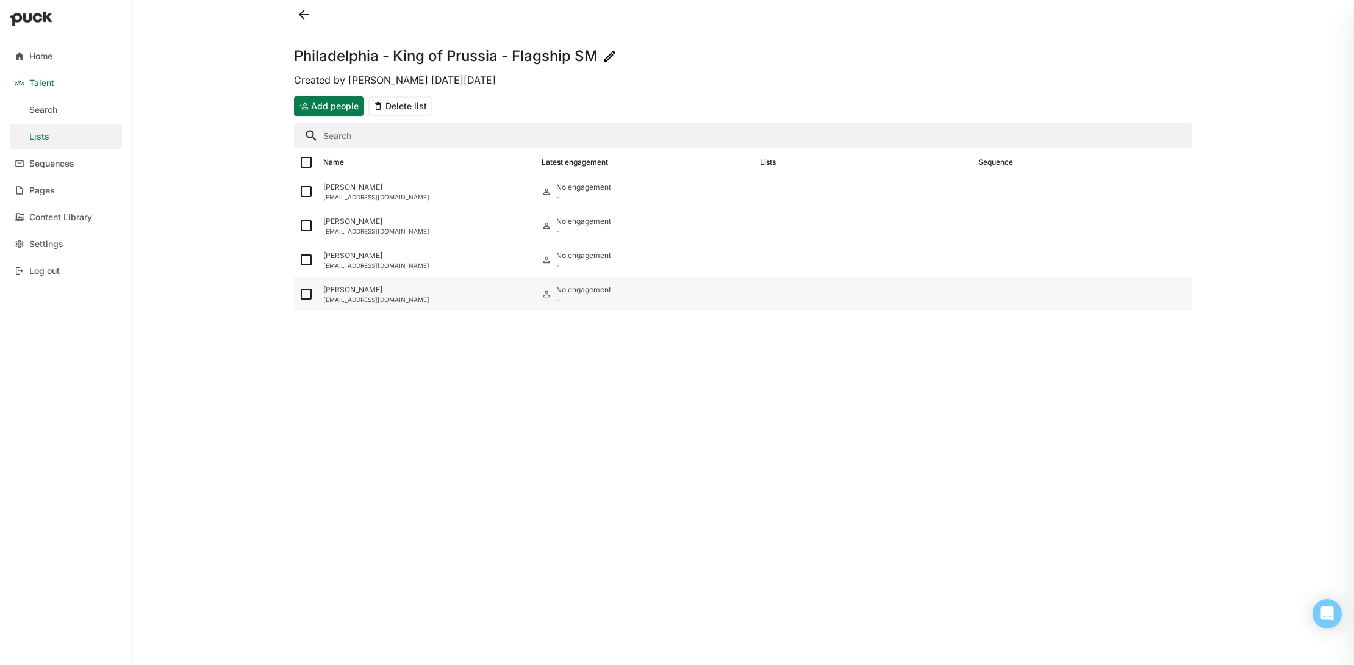
click at [439, 303] on div "[PERSON_NAME] [EMAIL_ADDRESS][DOMAIN_NAME]" at bounding box center [427, 294] width 218 height 34
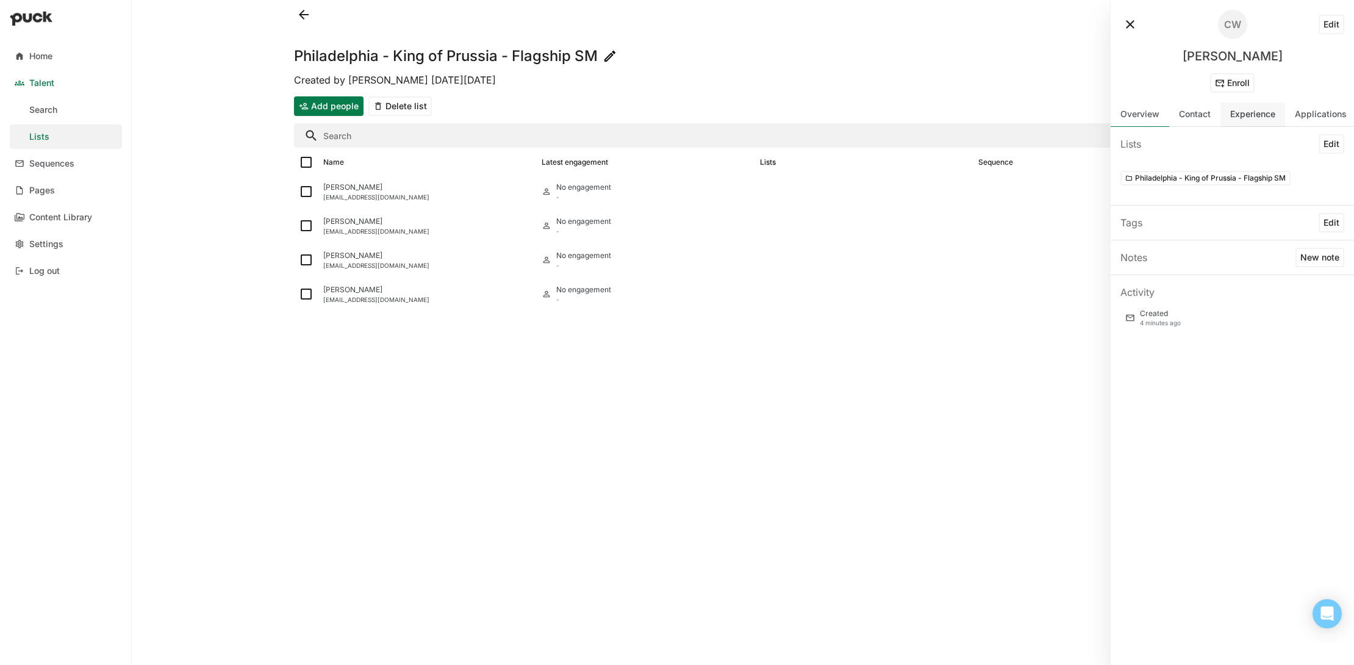
click at [1262, 117] on div "Experience" at bounding box center [1252, 114] width 45 height 10
click at [1190, 154] on div "Resumes" at bounding box center [1232, 144] width 243 height 34
click at [1317, 120] on div "Applications" at bounding box center [1320, 114] width 71 height 24
click at [1194, 121] on div "Contact" at bounding box center [1194, 114] width 51 height 24
click at [1141, 121] on div "Overview" at bounding box center [1140, 114] width 59 height 24
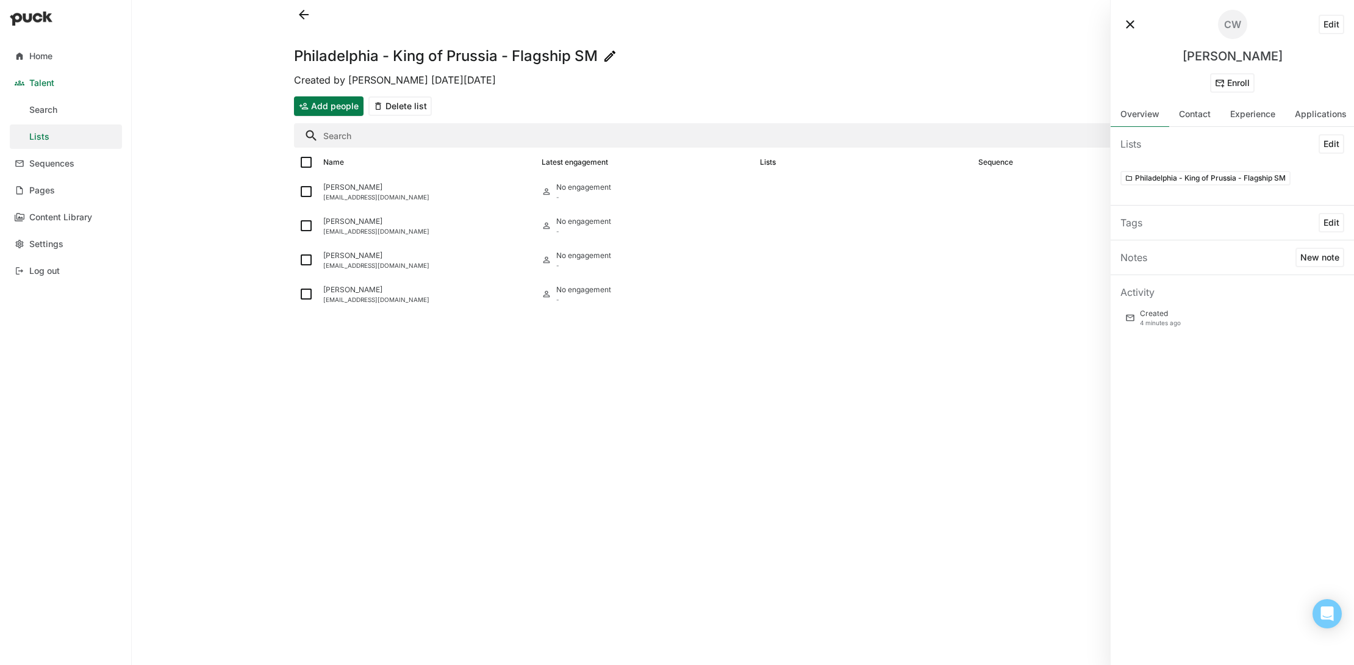
click at [1133, 26] on button at bounding box center [1131, 25] width 20 height 20
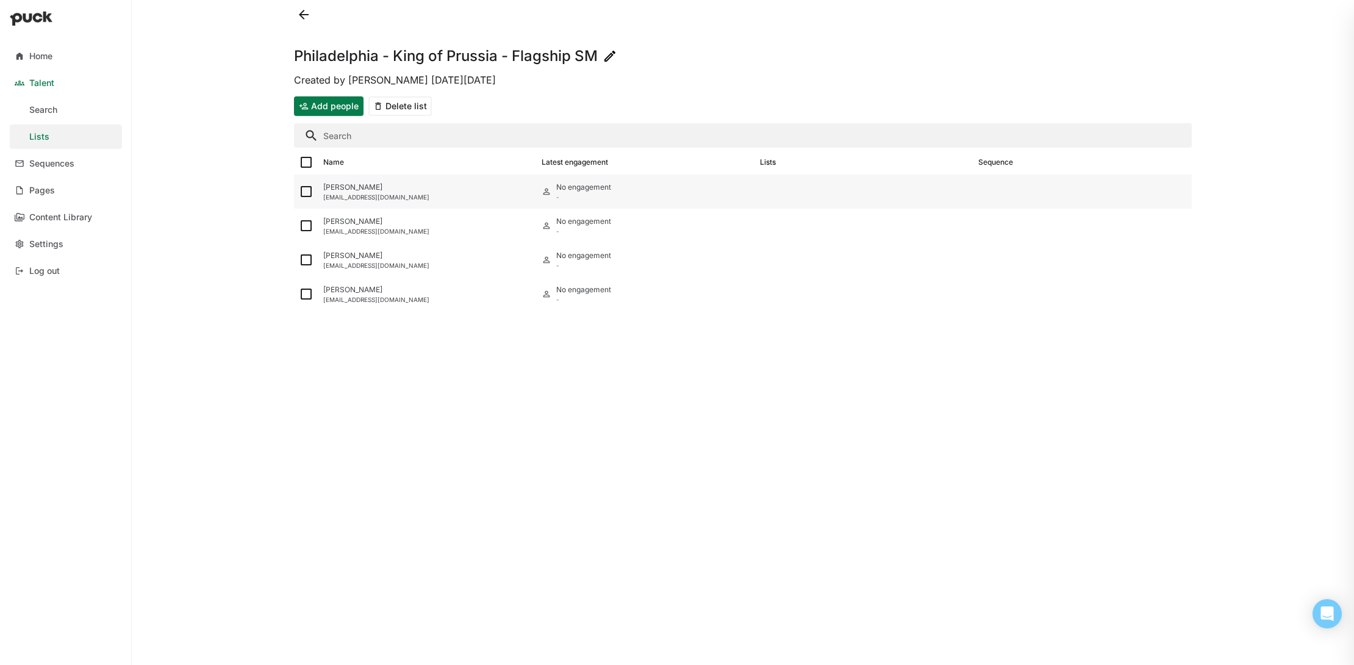
click at [303, 194] on img at bounding box center [306, 191] width 15 height 15
click at [299, 192] on input "checkbox" at bounding box center [298, 192] width 1 height 1
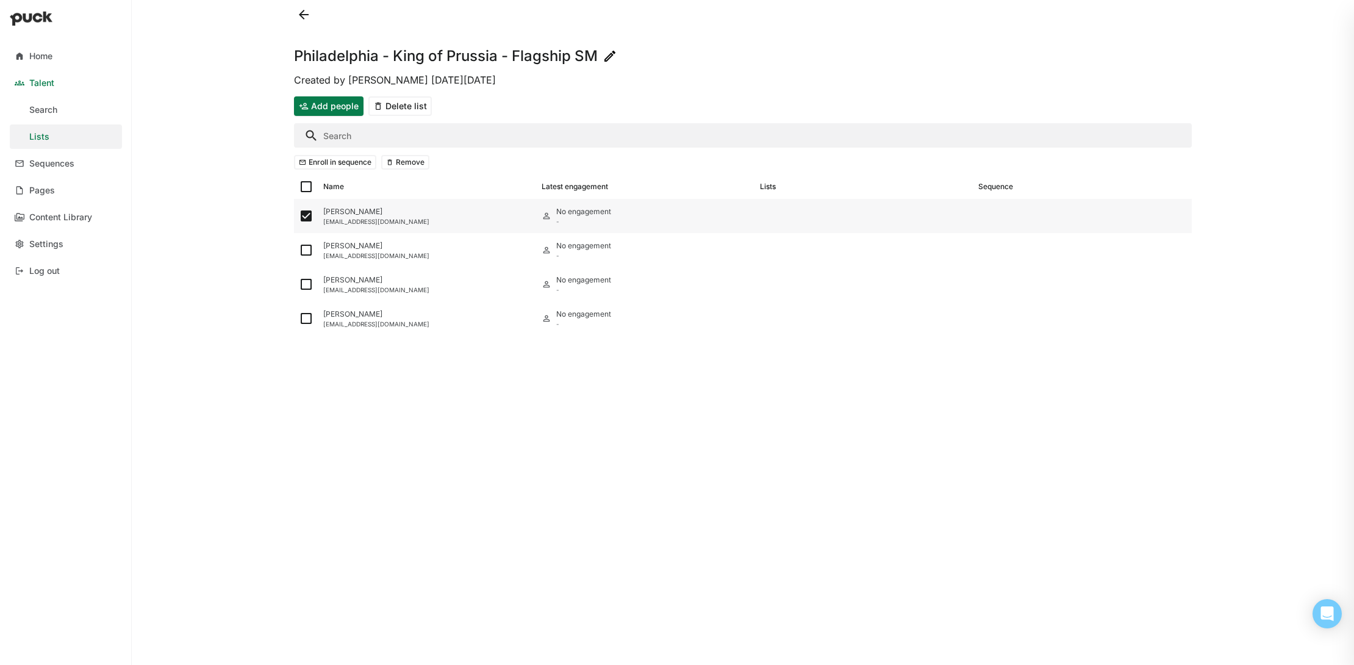
click at [303, 216] on img at bounding box center [306, 216] width 15 height 15
click at [299, 216] on input "checkbox" at bounding box center [298, 216] width 1 height 1
checkbox input "false"
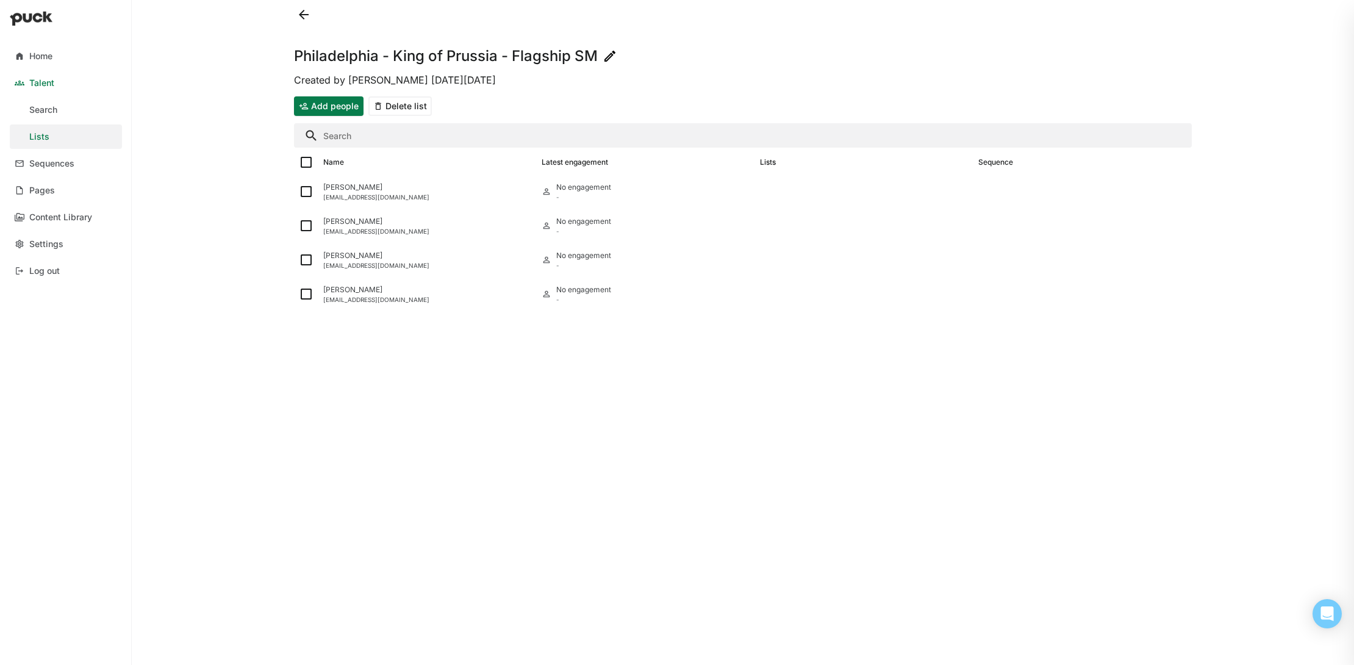
click at [303, 13] on button at bounding box center [304, 15] width 20 height 20
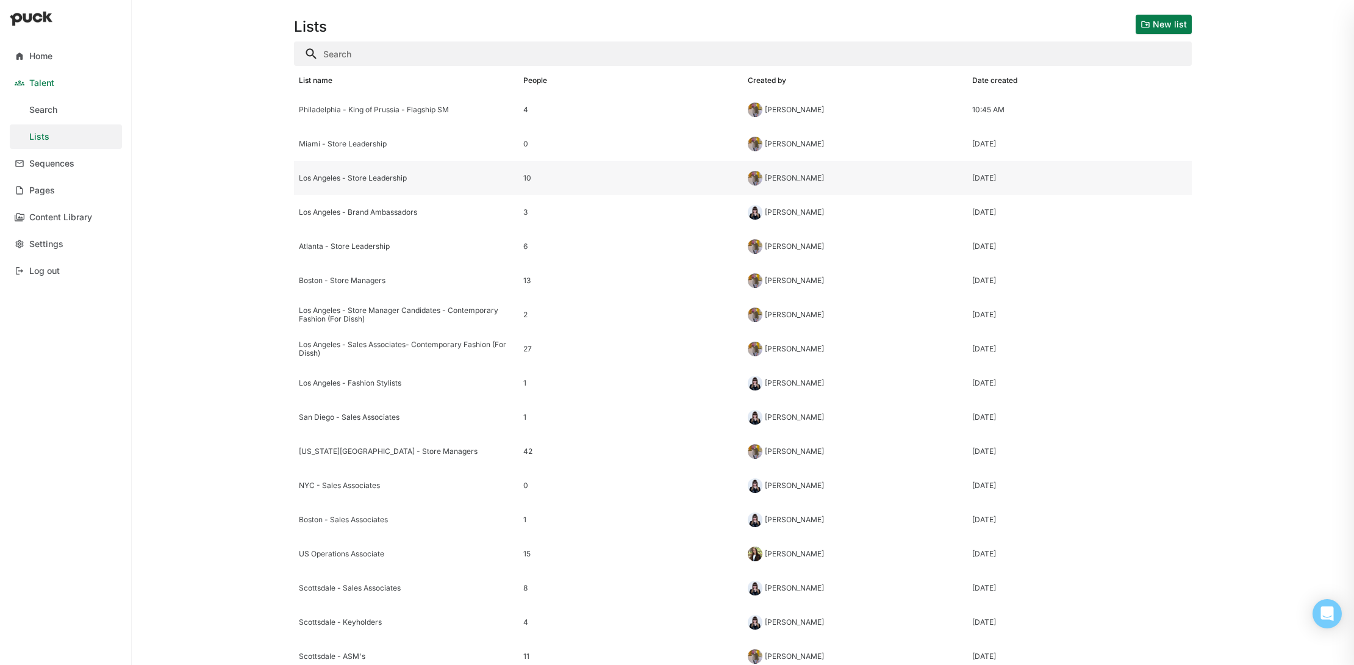
click at [389, 179] on div "Los Angeles - Store Leadership" at bounding box center [406, 178] width 215 height 9
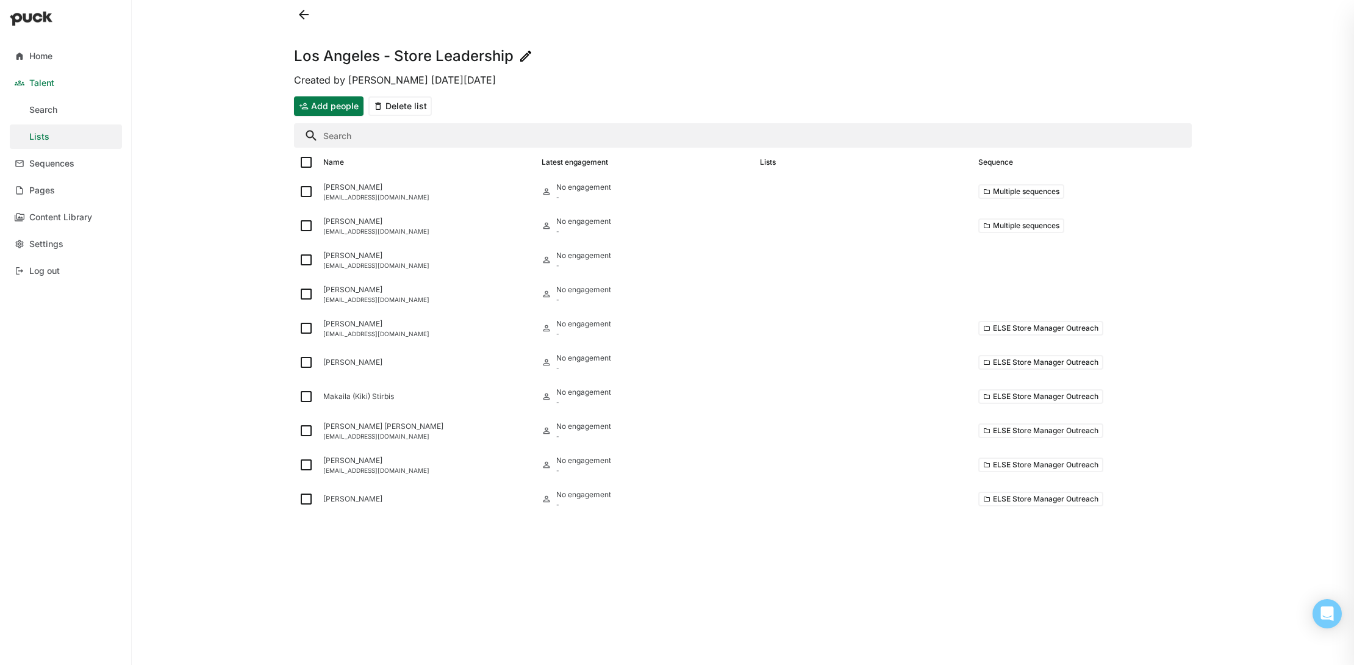
click at [303, 16] on button at bounding box center [304, 15] width 20 height 20
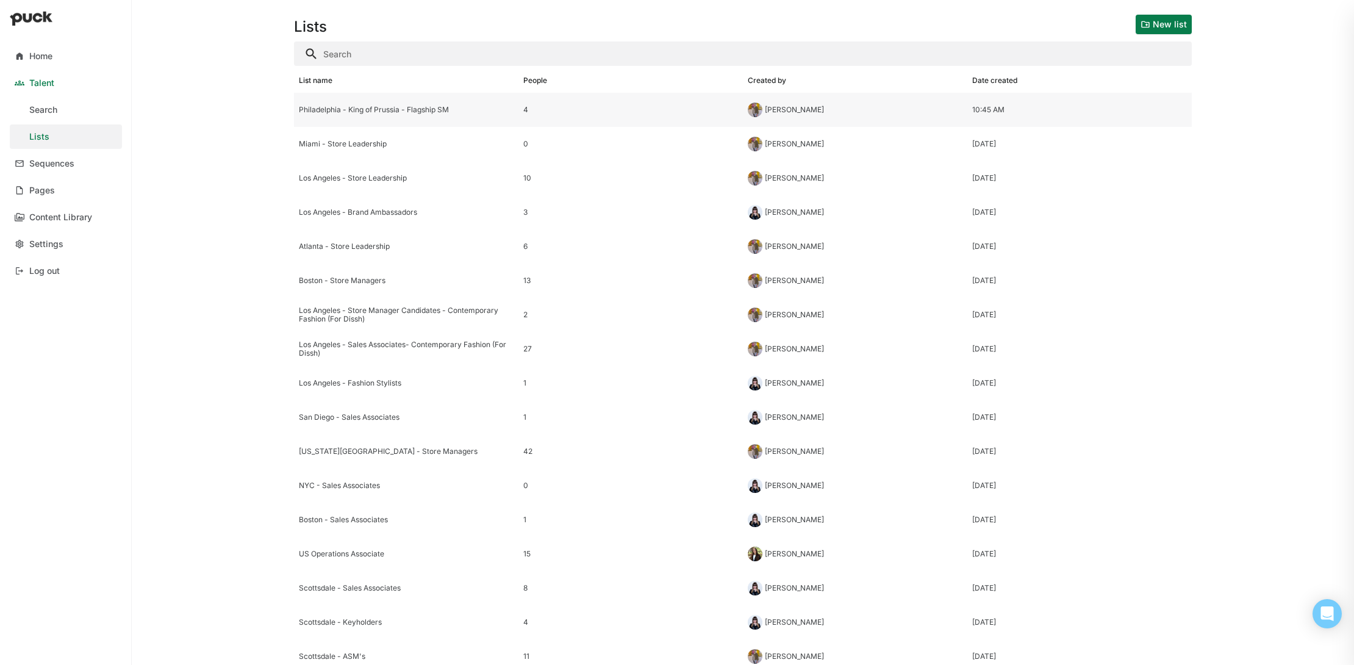
click at [403, 111] on div "Philadelphia - King of Prussia - Flagship SM" at bounding box center [406, 110] width 215 height 9
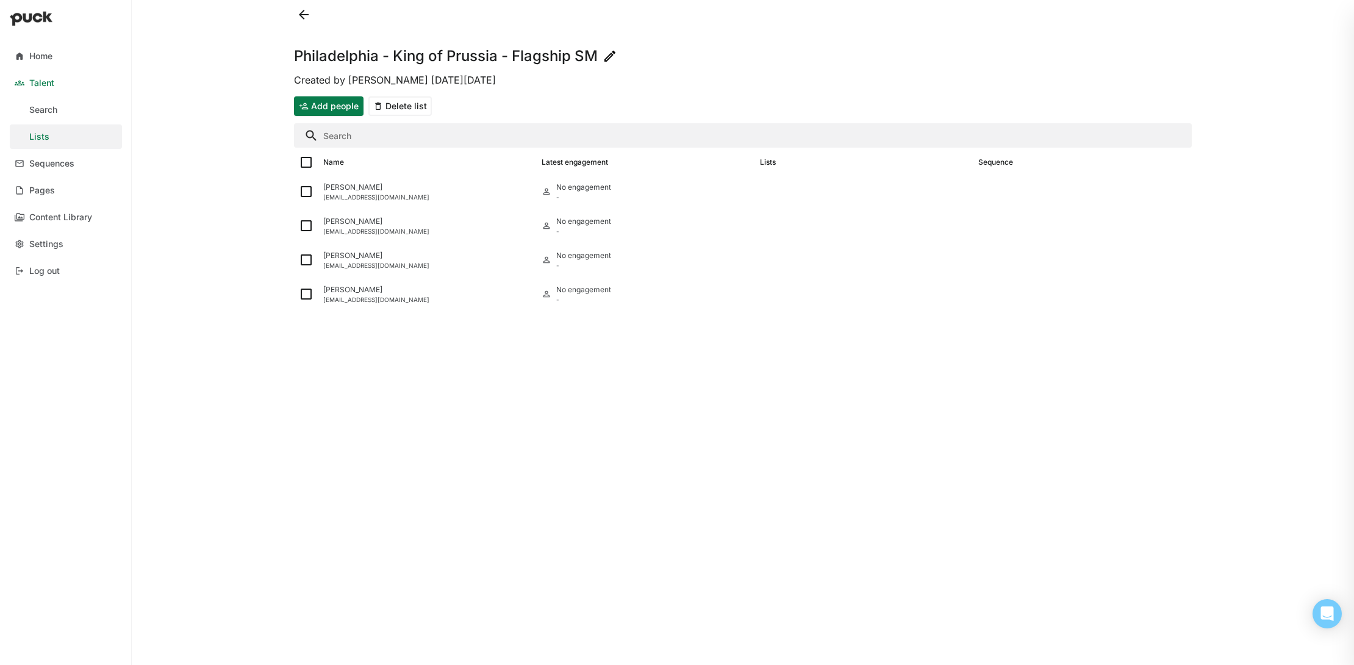
click at [304, 18] on button at bounding box center [304, 15] width 20 height 20
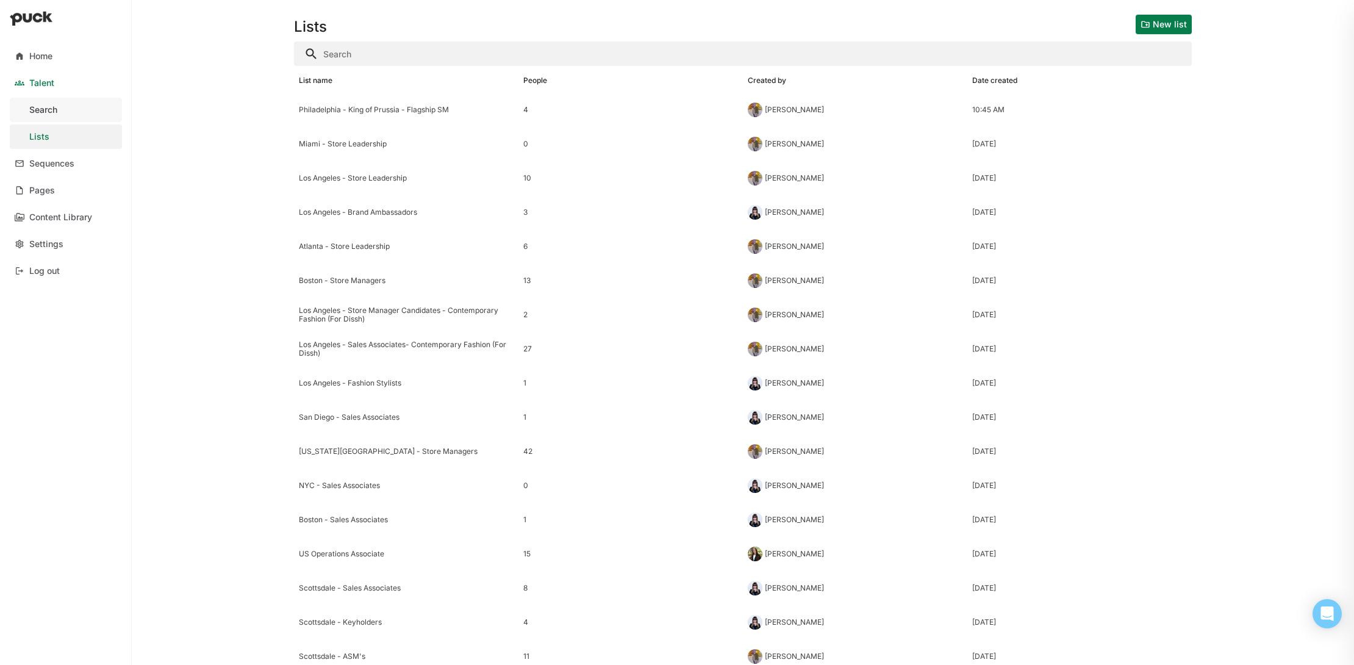
click at [79, 112] on link "Search" at bounding box center [66, 110] width 112 height 24
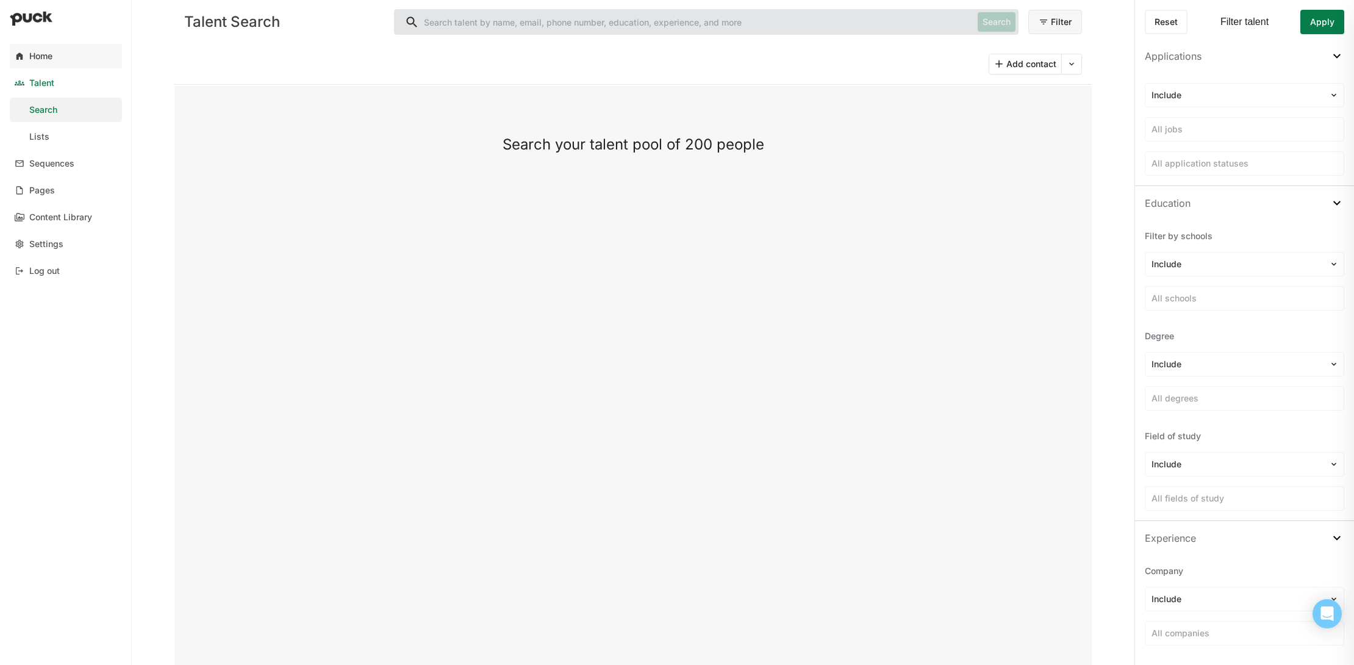
click at [83, 60] on link "Home" at bounding box center [66, 56] width 112 height 24
